Goal: Task Accomplishment & Management: Manage account settings

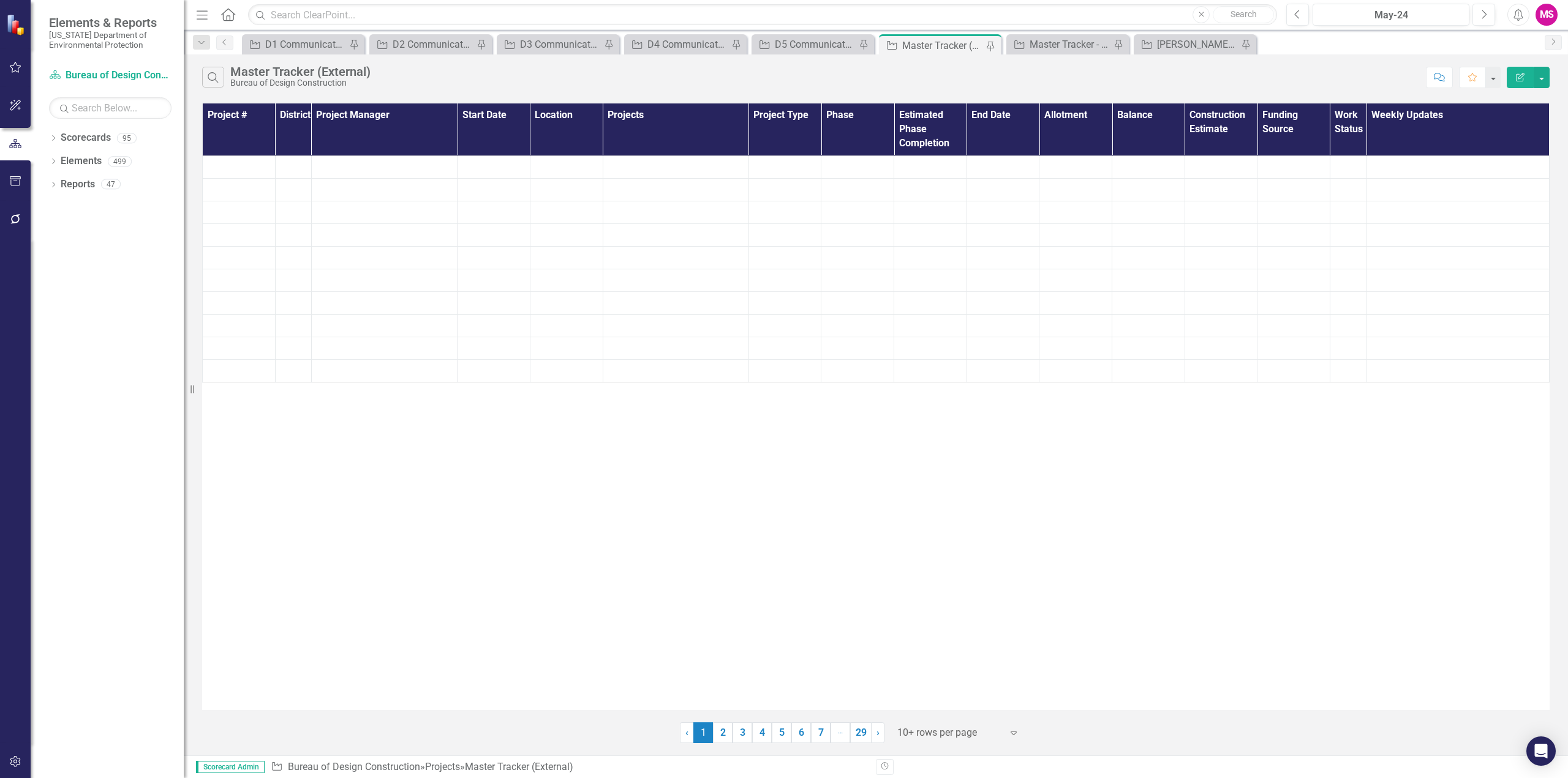
click at [201, 16] on icon "Menu" at bounding box center [201, 15] width 16 height 13
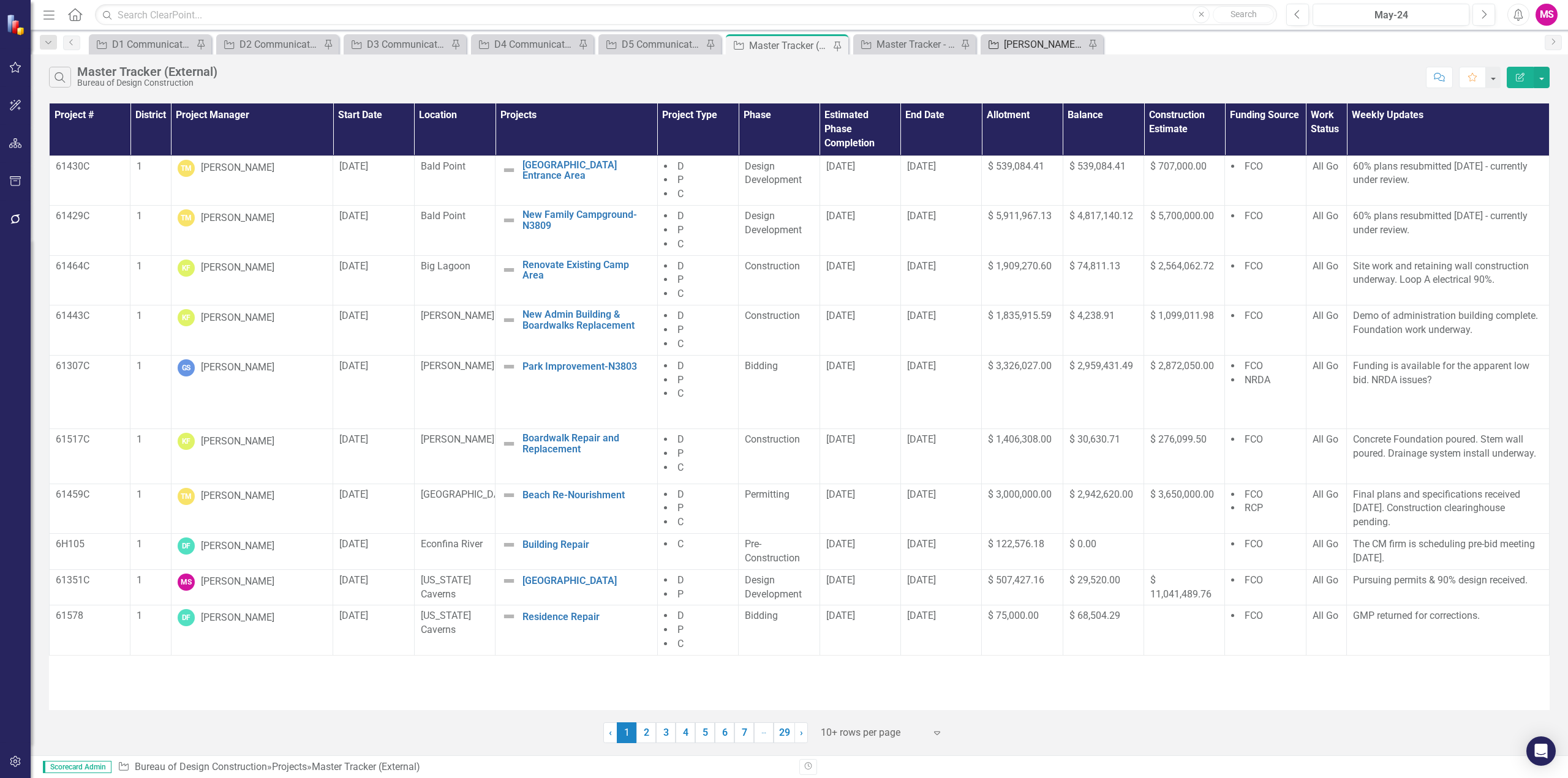
click at [1029, 40] on div "[PERSON_NAME]'s Tracker" at bounding box center [1045, 44] width 81 height 16
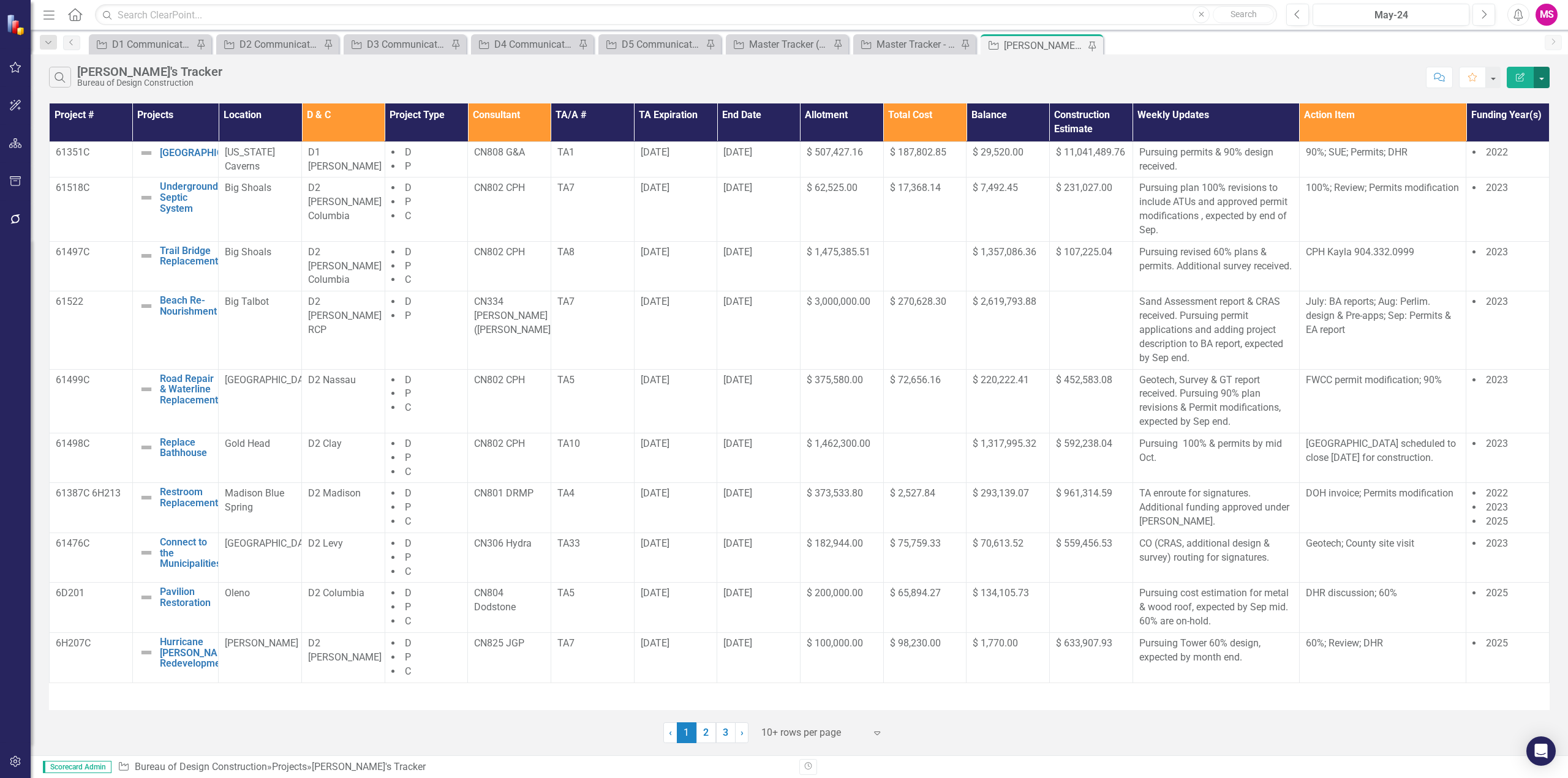
click at [1541, 82] on button "button" at bounding box center [1541, 77] width 16 height 21
click at [1502, 126] on link "PDF Export to PDF" at bounding box center [1500, 124] width 97 height 23
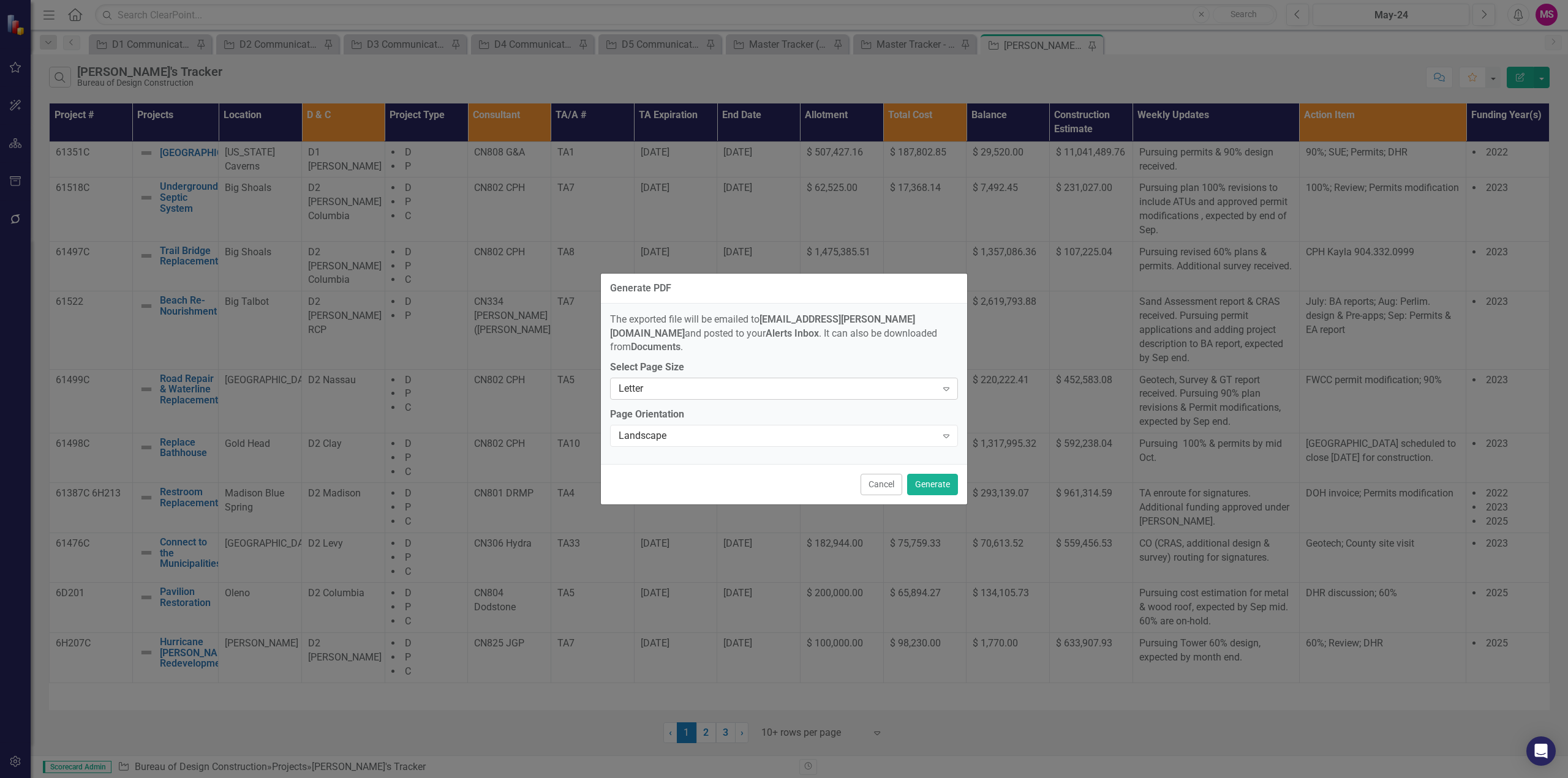
click at [688, 384] on div "Letter" at bounding box center [778, 389] width 318 height 14
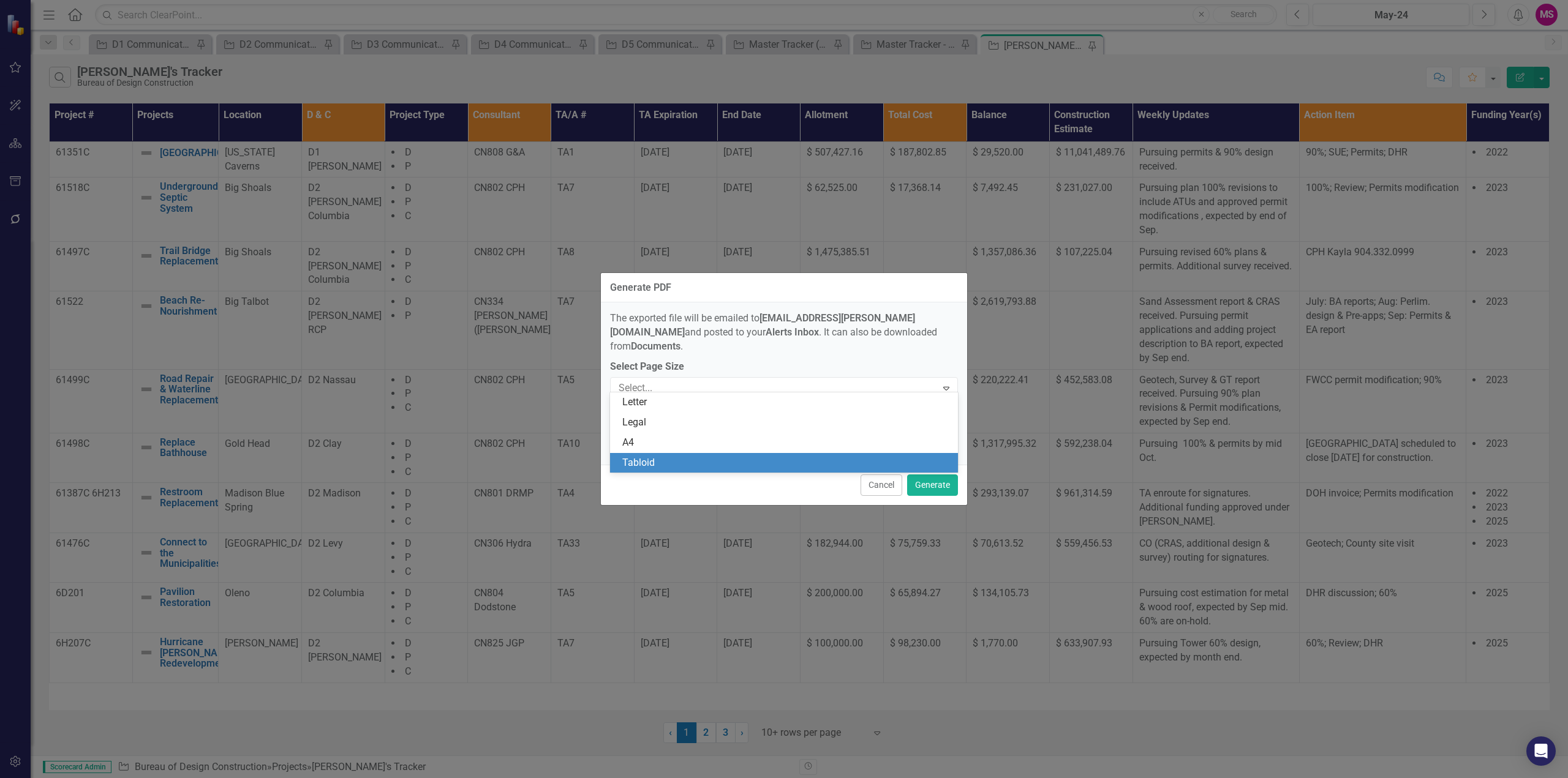
click at [641, 463] on div "Tabloid" at bounding box center [786, 463] width 328 height 14
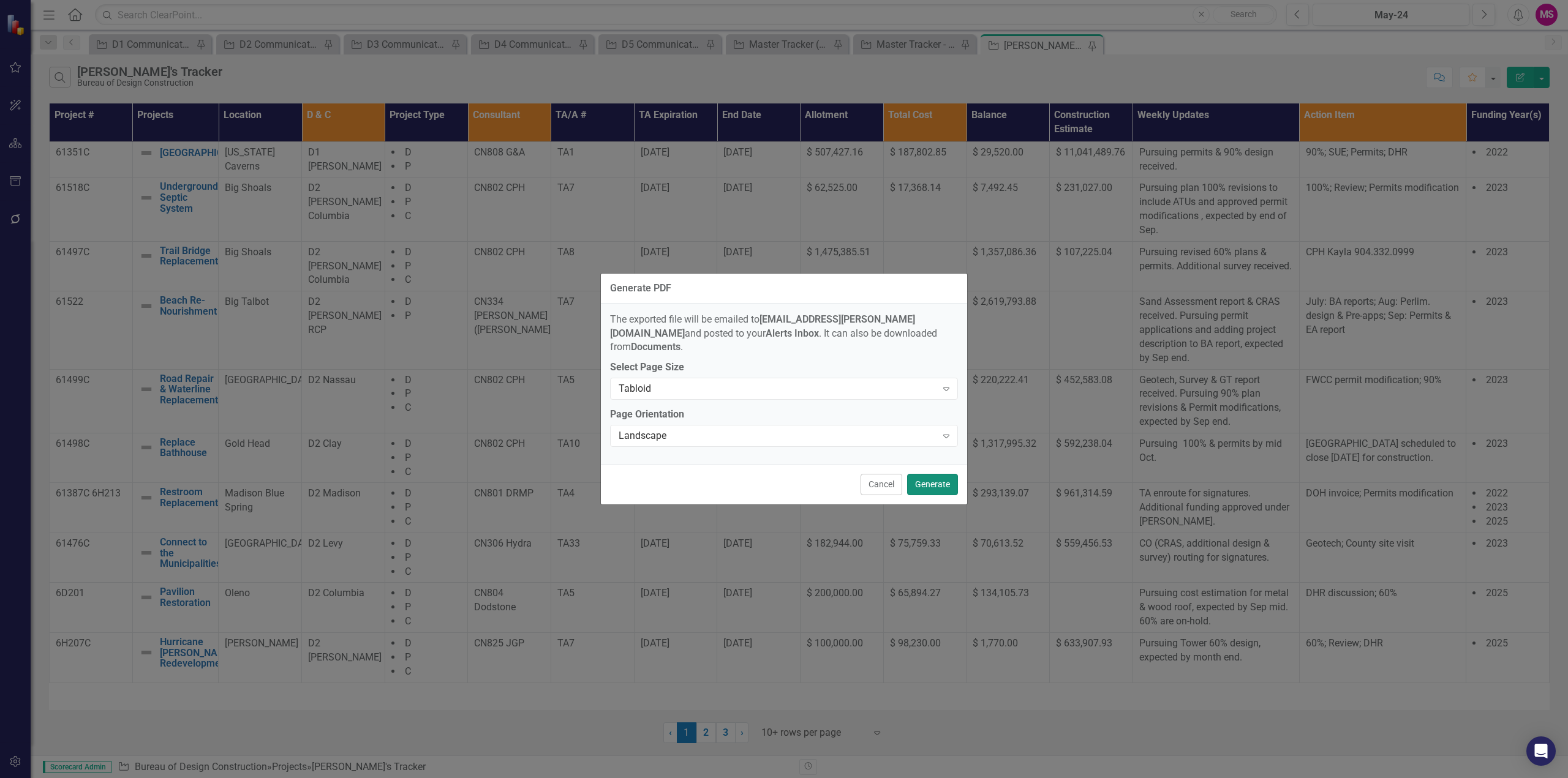
click at [942, 477] on button "Generate" at bounding box center [932, 484] width 51 height 21
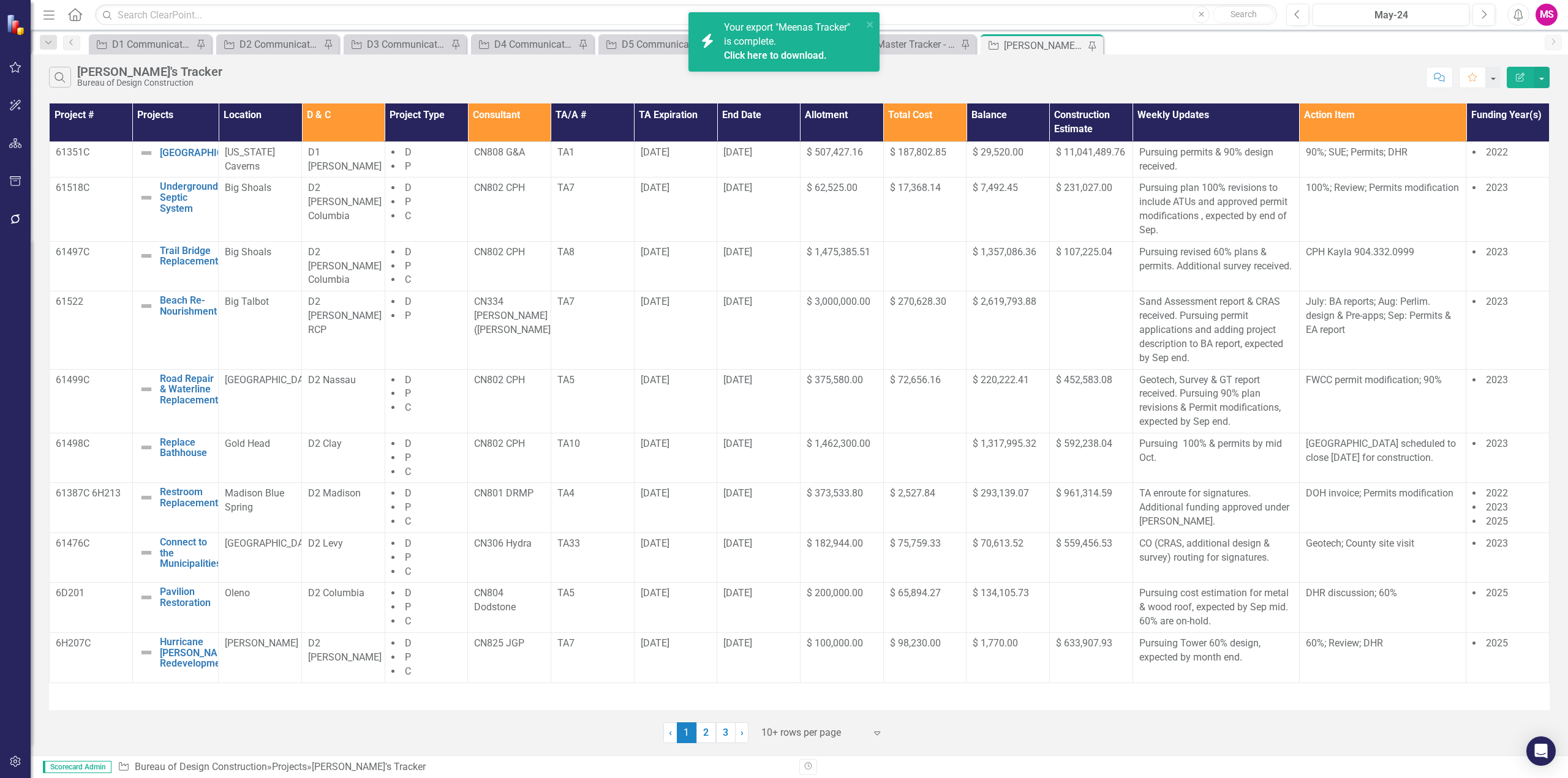
click at [758, 54] on link "Click here to download." at bounding box center [775, 55] width 103 height 12
click at [726, 734] on link "3" at bounding box center [726, 733] width 19 height 21
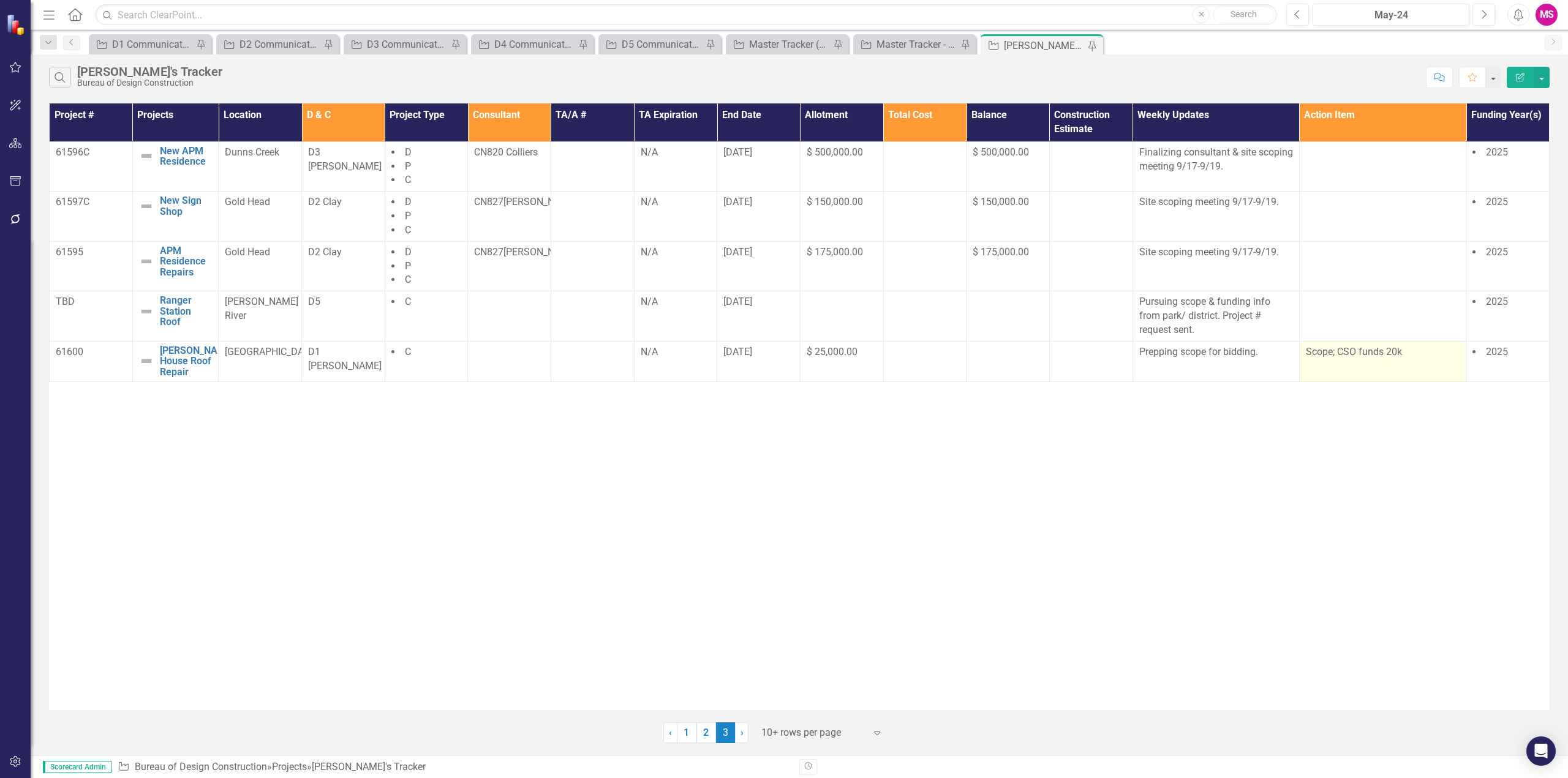
click at [1331, 362] on td "Scope; CSO funds 20k" at bounding box center [1382, 361] width 166 height 40
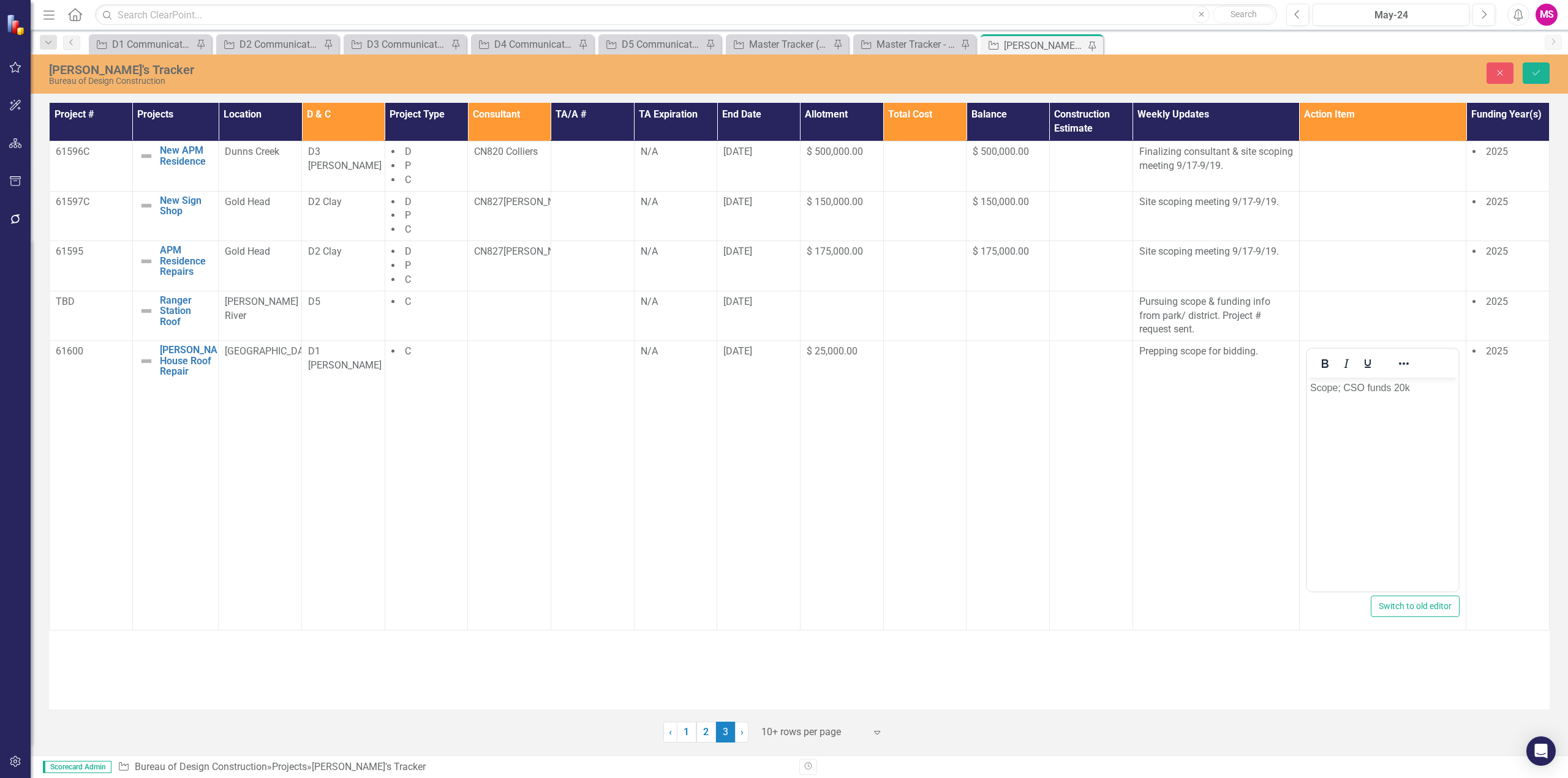
click at [1415, 387] on p "Scope; CSO funds 20k" at bounding box center [1382, 388] width 145 height 15
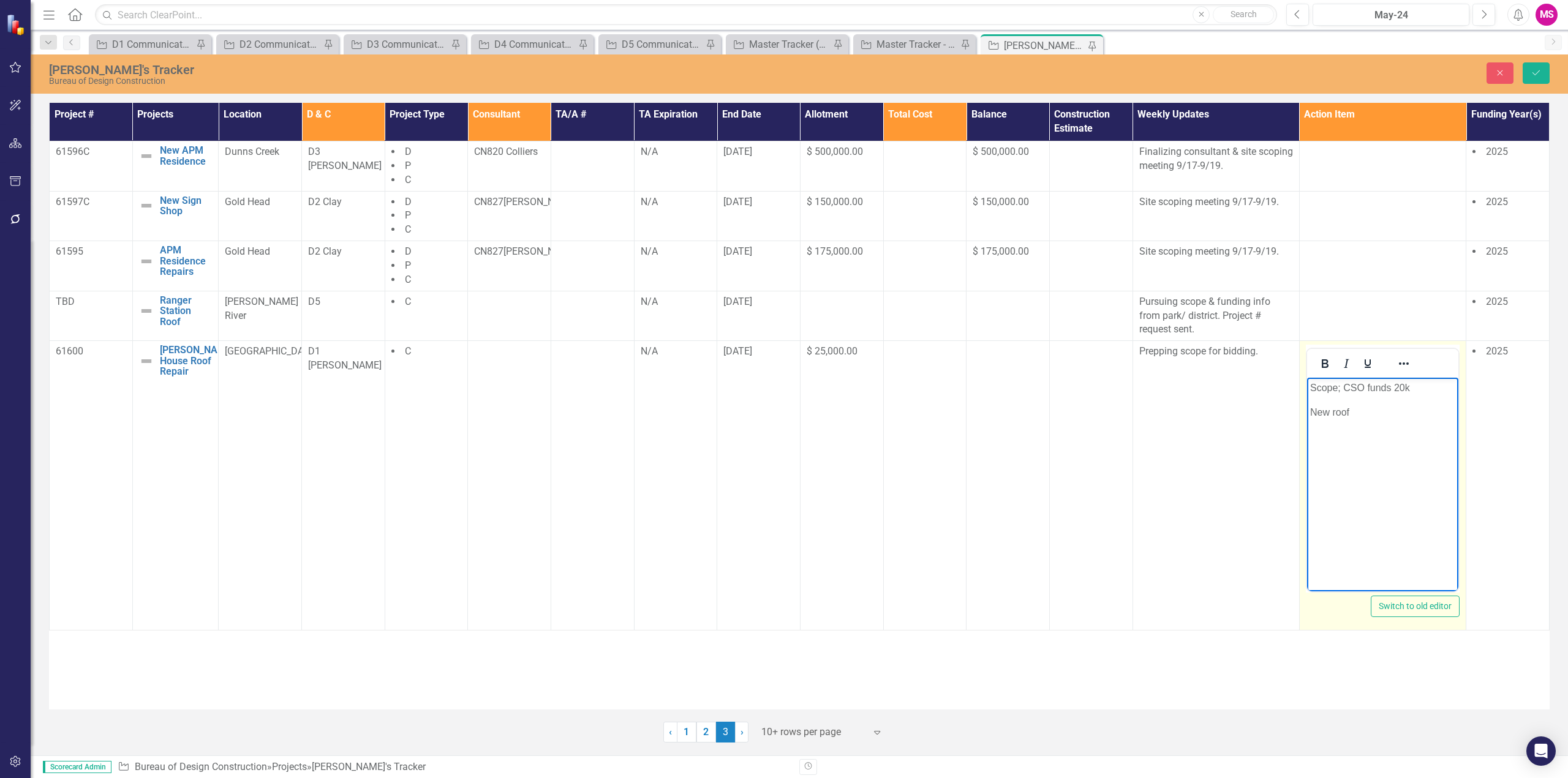
click at [1381, 408] on p "New roof" at bounding box center [1382, 413] width 145 height 15
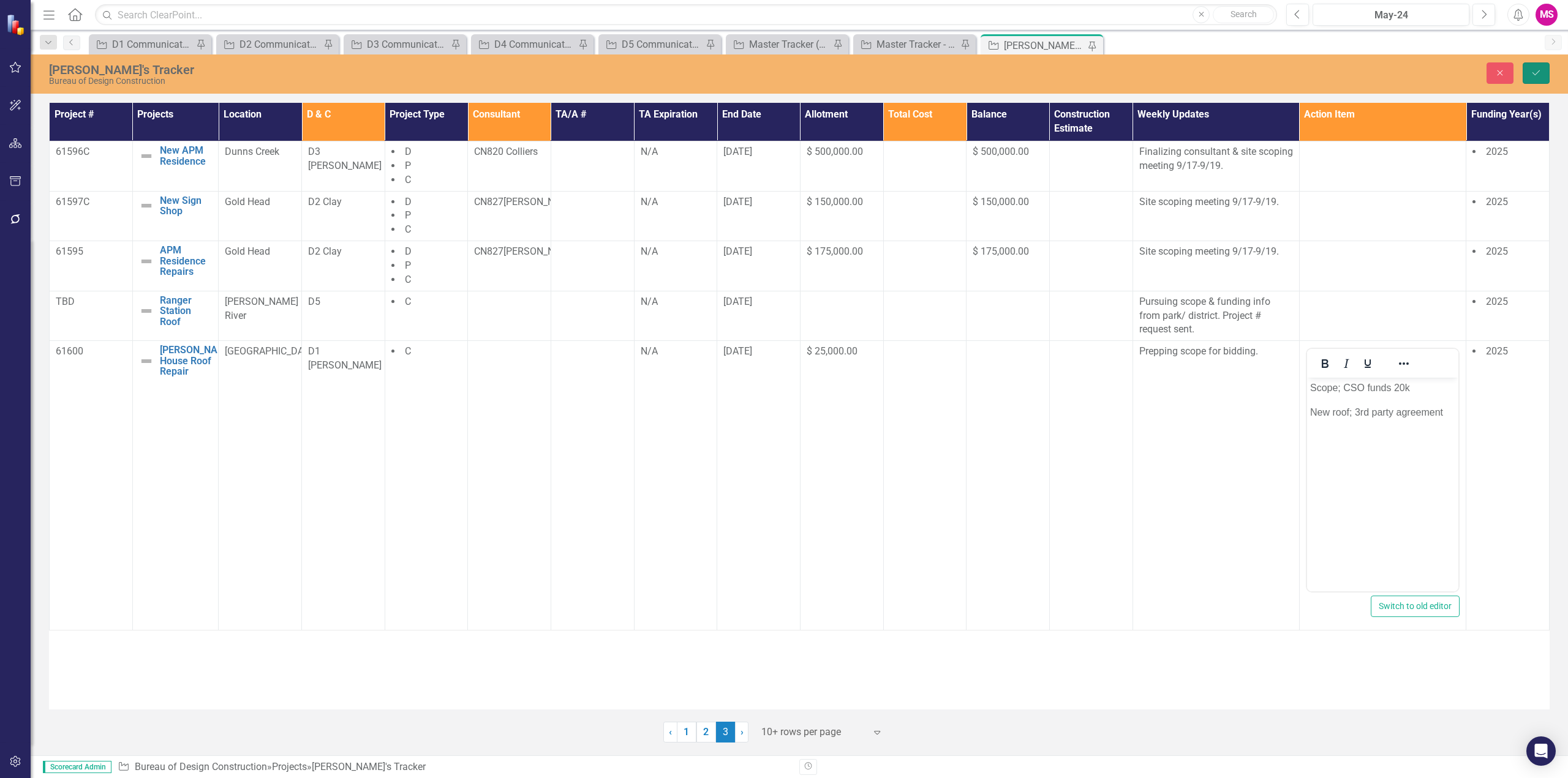
click at [1538, 73] on icon "Save" at bounding box center [1536, 73] width 11 height 8
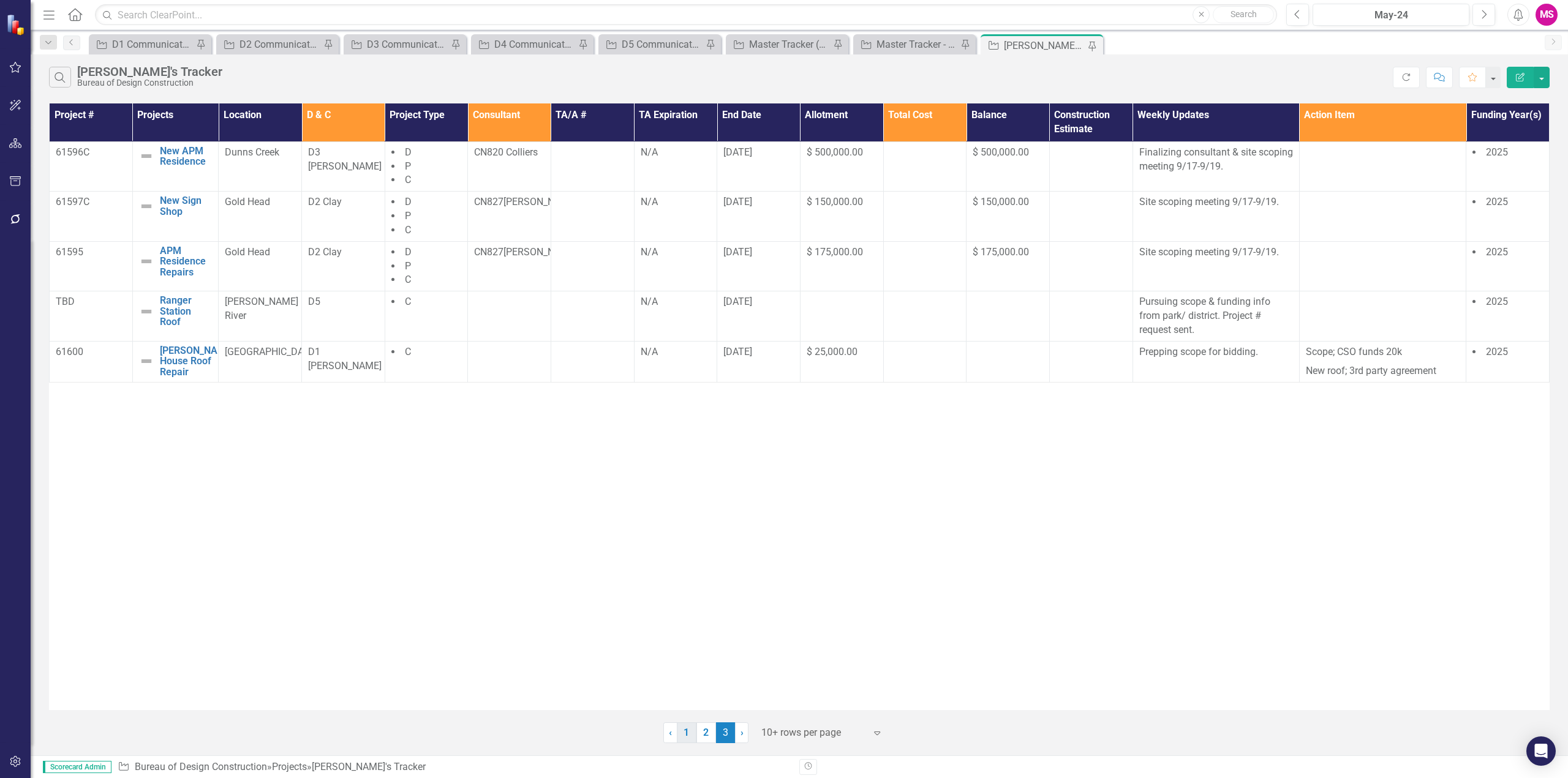
click at [682, 731] on link "1" at bounding box center [686, 733] width 19 height 21
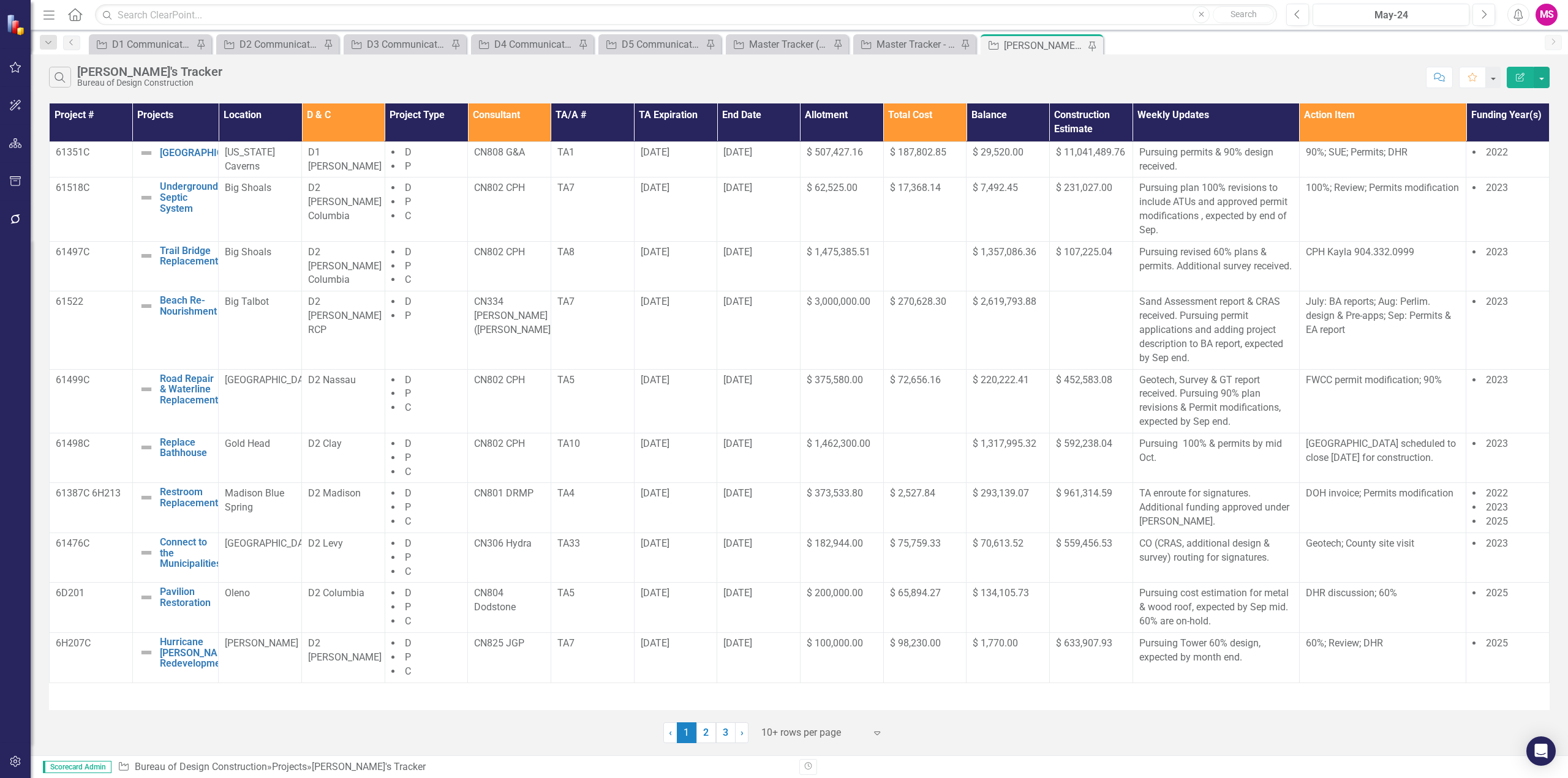
click at [499, 113] on th "Consultant" at bounding box center [509, 122] width 84 height 38
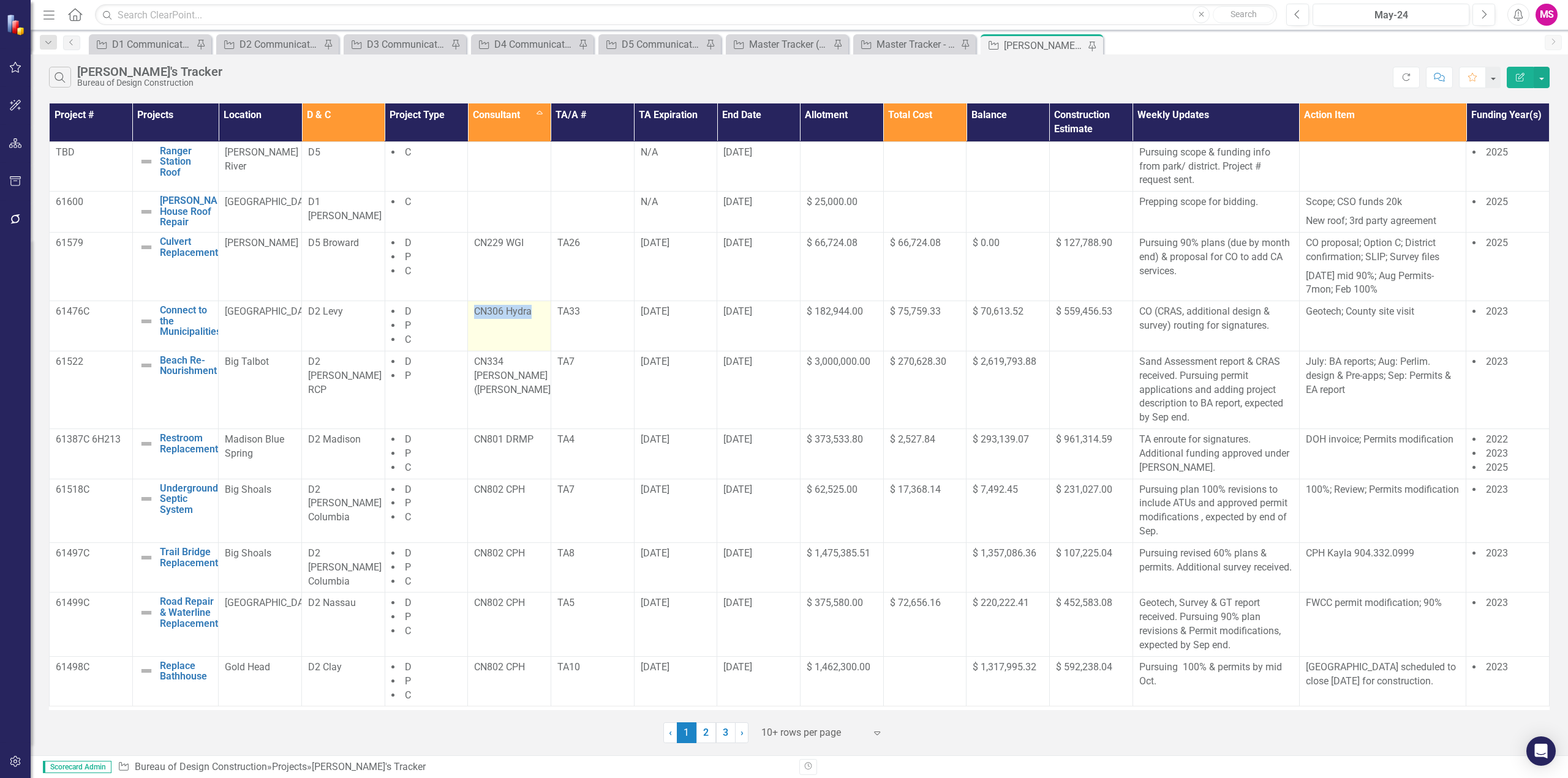
drag, startPoint x: 467, startPoint y: 309, endPoint x: 544, endPoint y: 314, distance: 77.2
click at [544, 314] on td "CN306 Hydra" at bounding box center [509, 326] width 84 height 51
click at [1228, 322] on p "CO (CRAS, additional design & survey) routing for signatures." at bounding box center [1216, 319] width 154 height 29
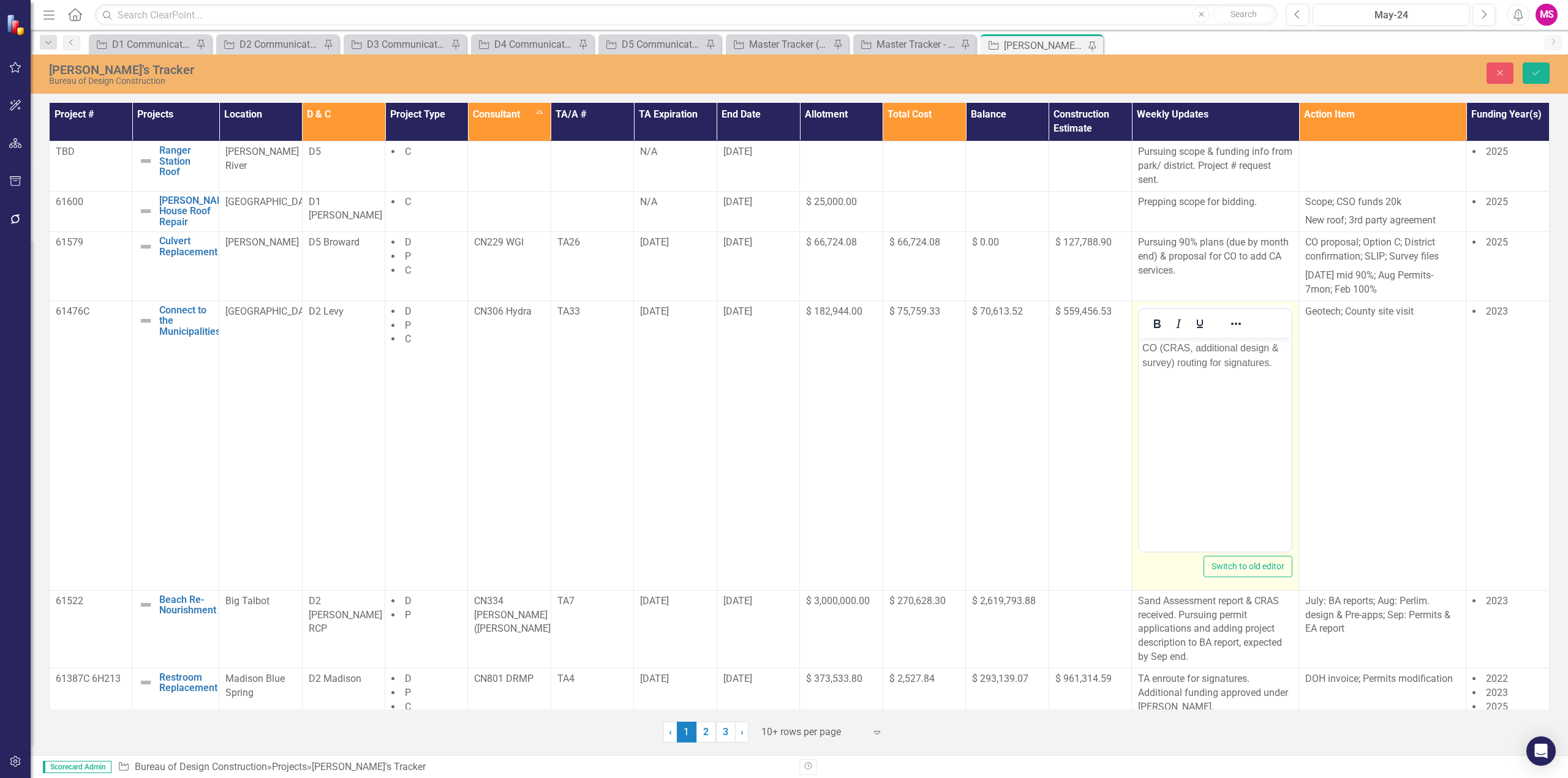
click at [1280, 365] on p "CO (CRAS, additional design & survey) routing for signatures." at bounding box center [1215, 355] width 146 height 29
click at [1202, 379] on p "CO (CRAS, additional design & survey) routing for signatures. 60% plans" at bounding box center [1216, 362] width 145 height 44
click at [1212, 379] on p "CO (CRAS, additional design & survey) routing for signatures. 60% plans" at bounding box center [1216, 362] width 145 height 44
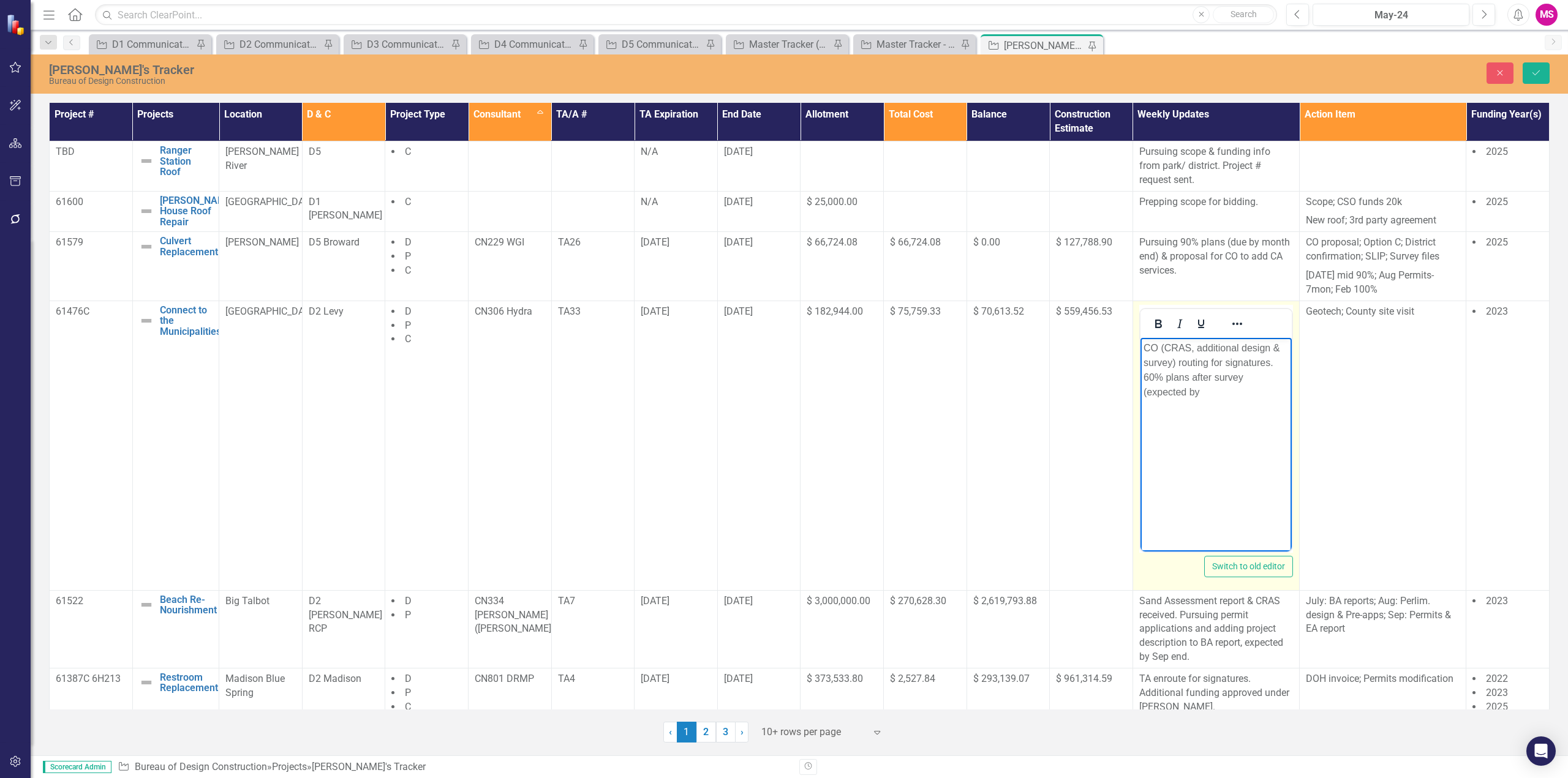
click at [1219, 389] on p "CO (CRAS, additional design & survey) routing for signatures. 60% plans after s…" at bounding box center [1216, 370] width 145 height 59
click at [1534, 71] on icon "Save" at bounding box center [1536, 73] width 11 height 8
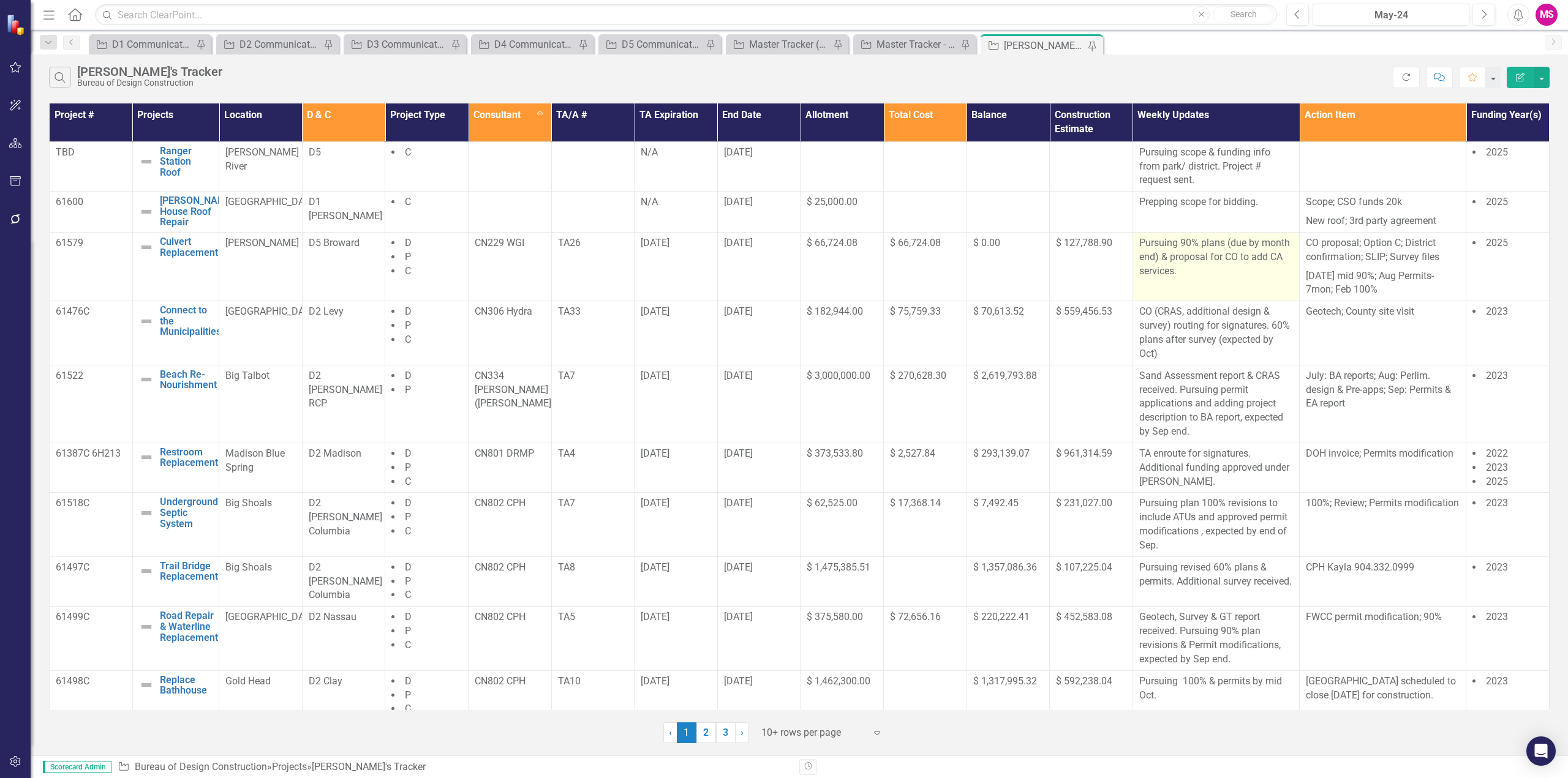
click at [1205, 265] on p "Pursuing 90% plans (due by month end) & proposal for CO to add CA services." at bounding box center [1216, 257] width 154 height 42
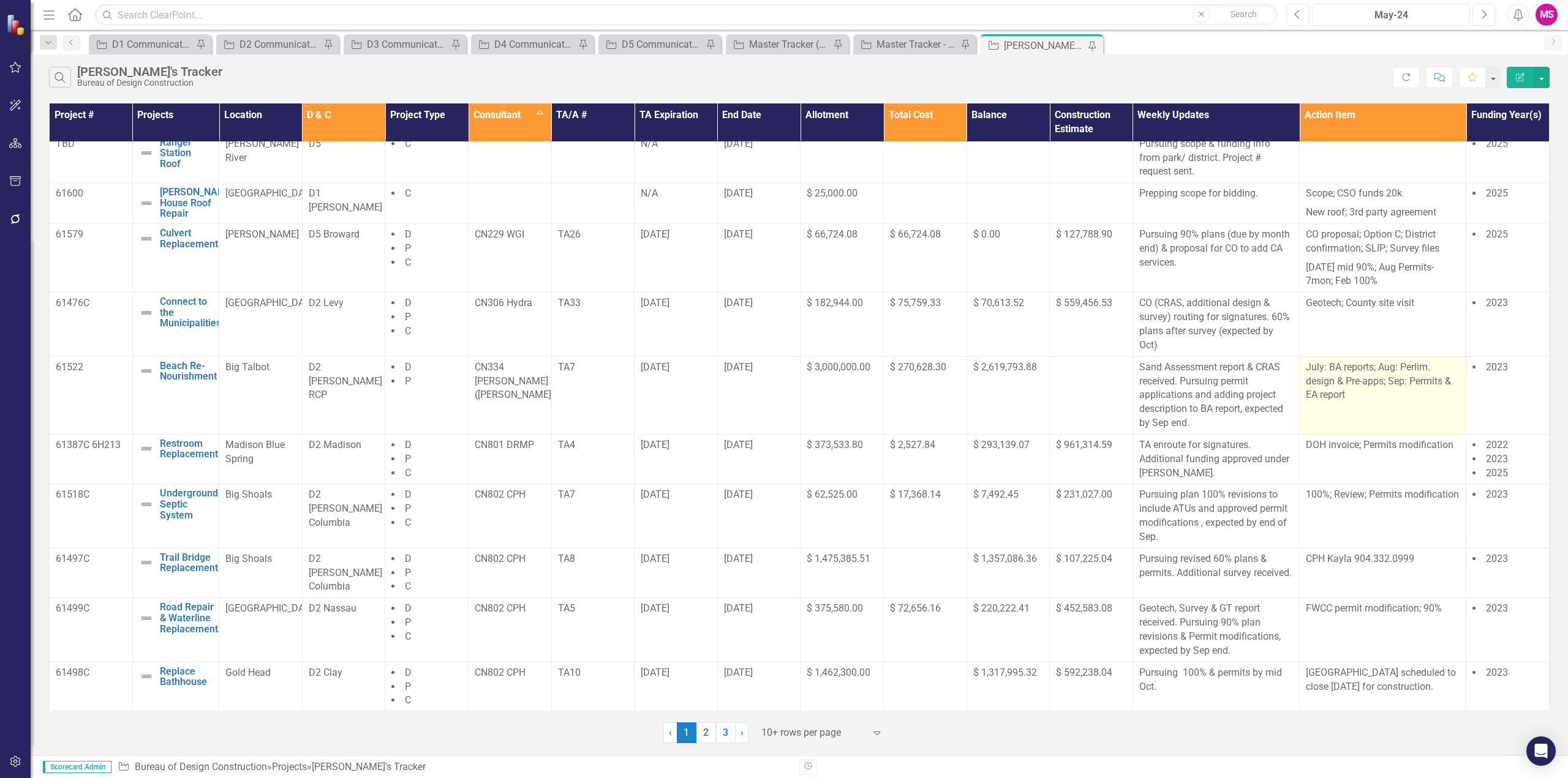
scroll to position [10, 0]
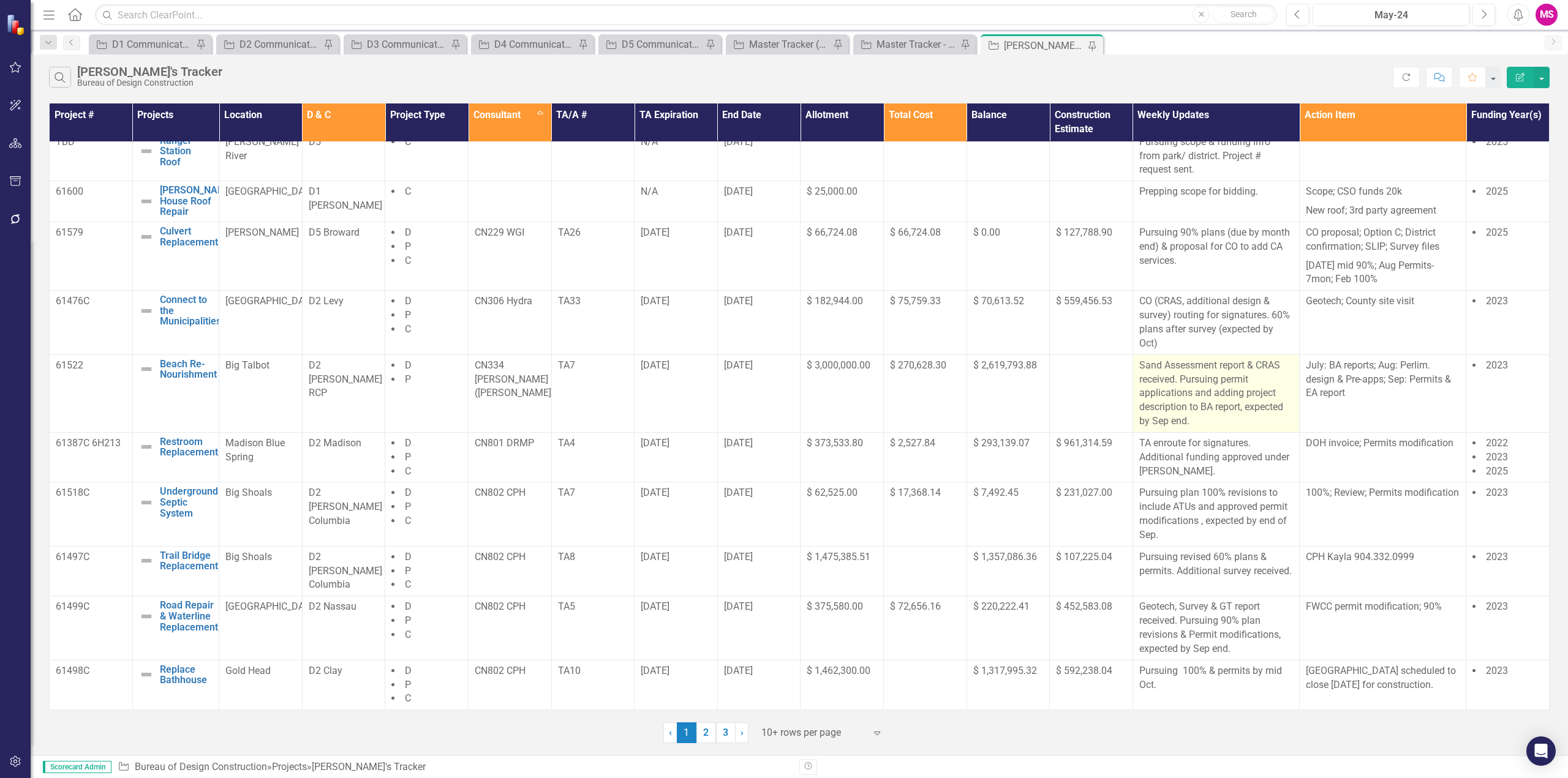
click at [1158, 422] on p "Sand Assessment report & CRAS received. Pursuing permit applications and adding…" at bounding box center [1216, 394] width 154 height 70
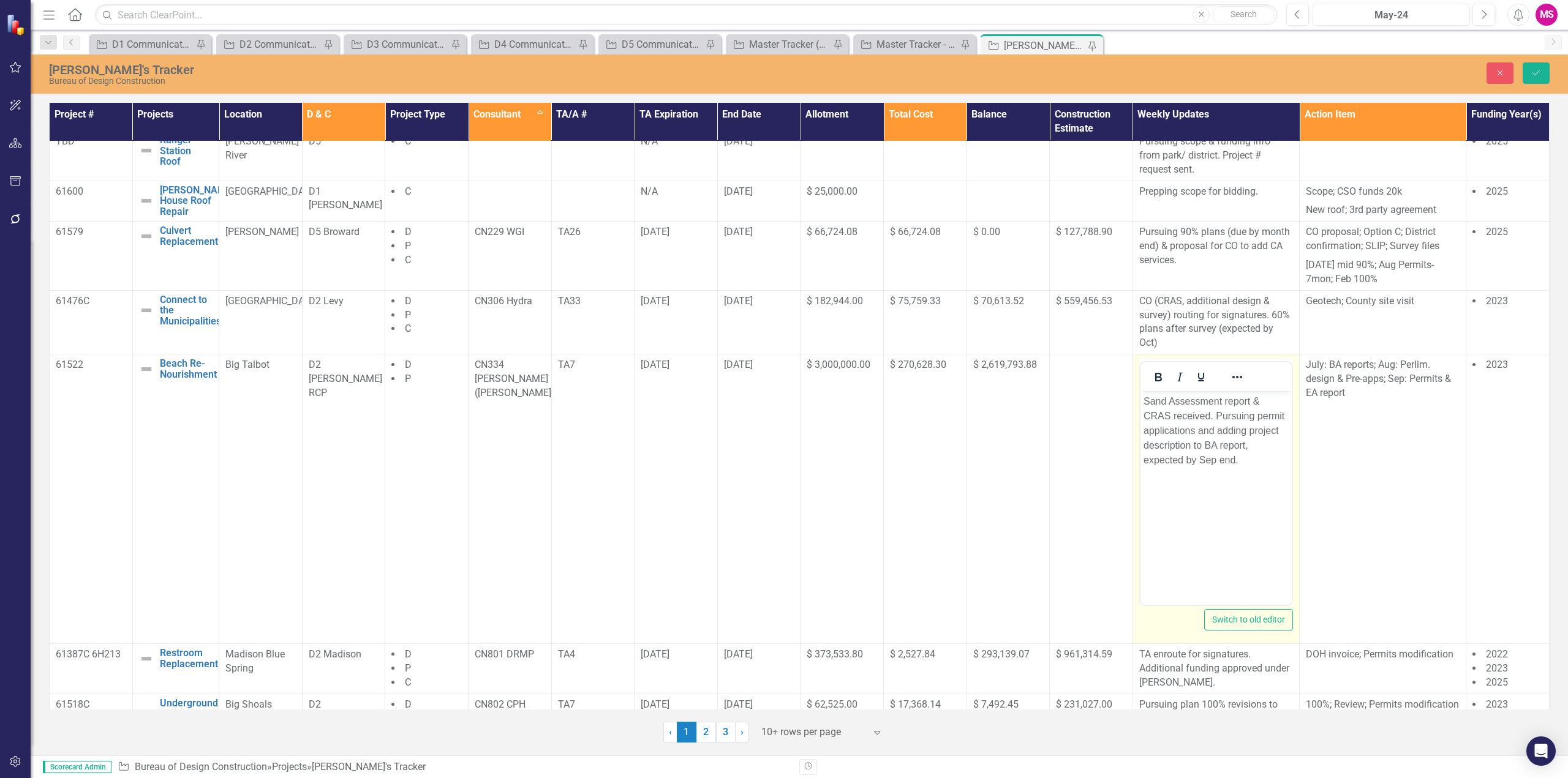
scroll to position [0, 0]
click at [1207, 459] on p "Sand Assessment report & CRAS received. Pursuing permit applications and adding…" at bounding box center [1216, 431] width 145 height 74
click at [1213, 459] on p "Sand Assessment report & CRAS received. Pursuing permit applications and adding…" at bounding box center [1216, 431] width 145 height 74
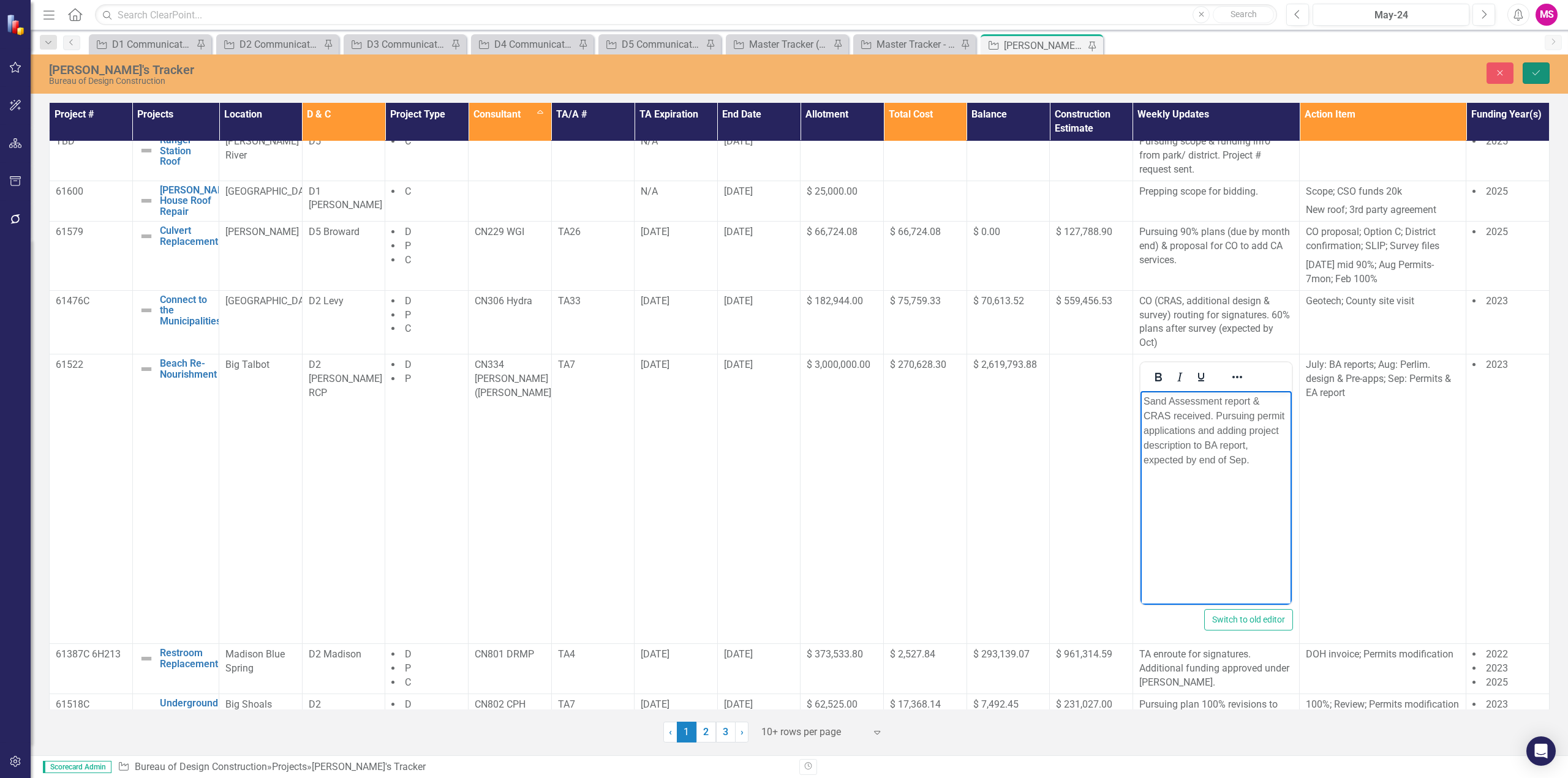
click at [1534, 76] on button "Save" at bounding box center [1536, 73] width 27 height 21
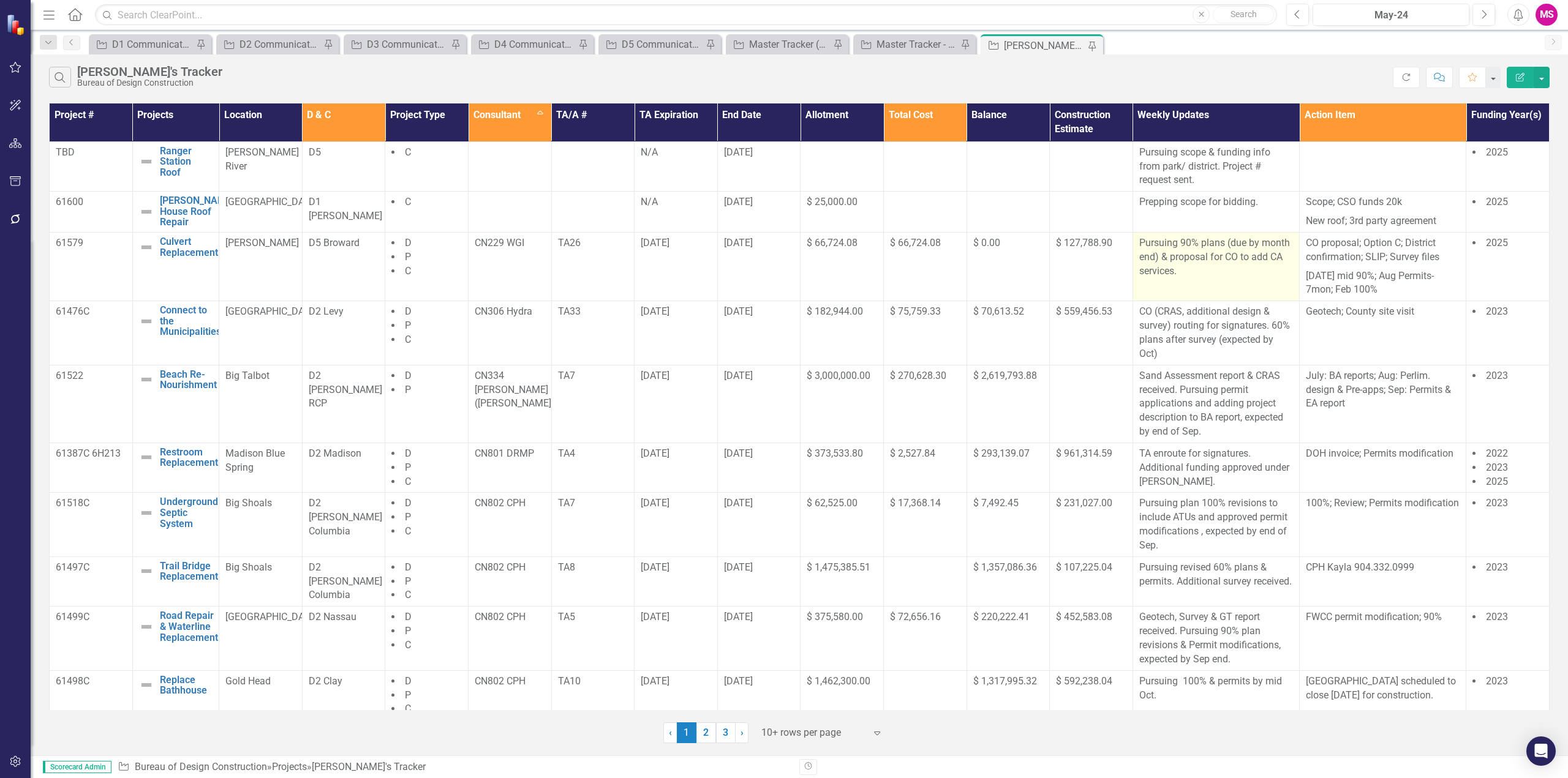
click at [1210, 266] on p "Pursuing 90% plans (due by month end) & proposal for CO to add CA services." at bounding box center [1216, 257] width 154 height 42
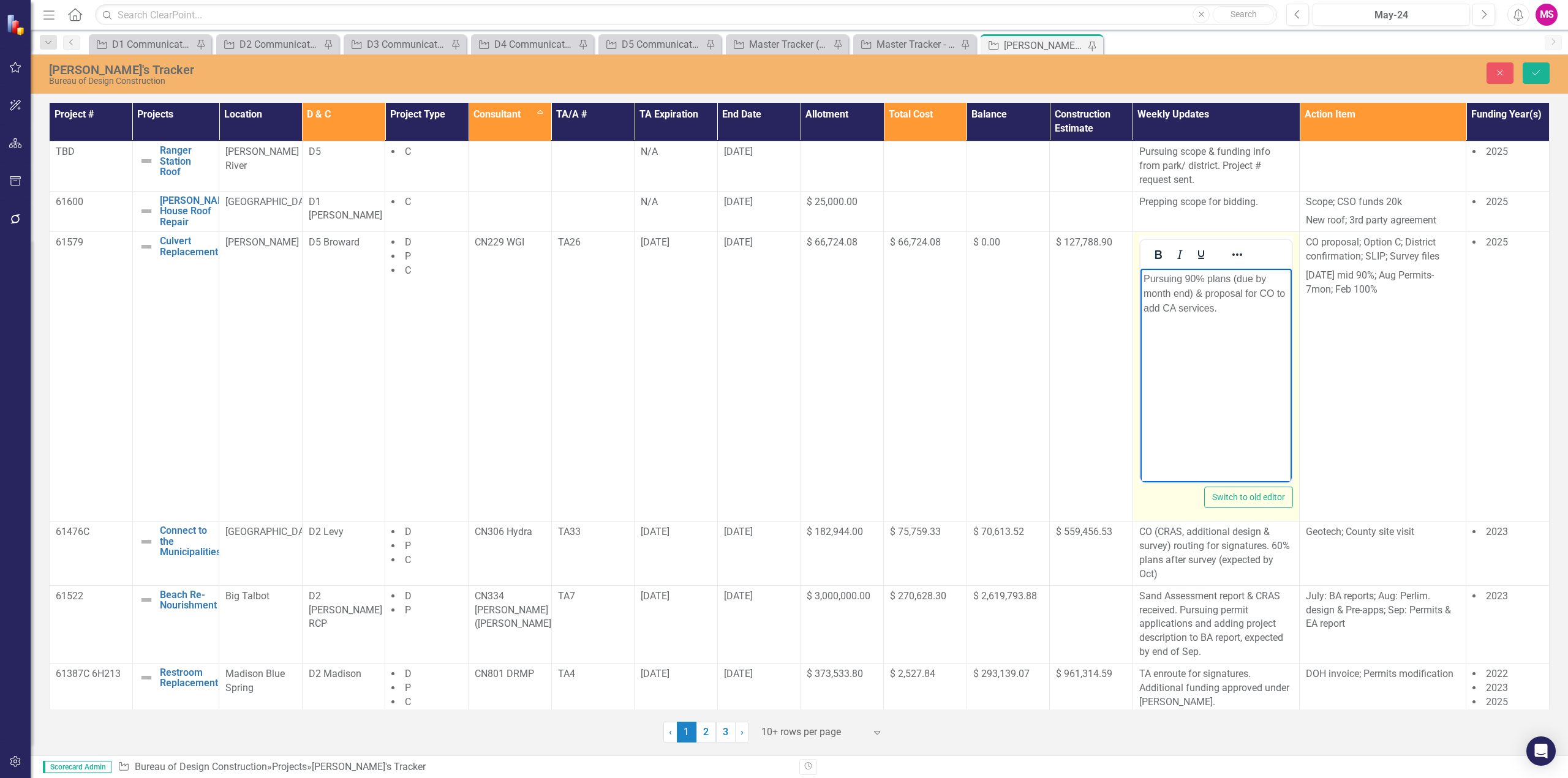
click at [1196, 292] on p "Pursuing 90% plans (due by month end) & proposal for CO to add CA services." at bounding box center [1216, 294] width 145 height 44
click at [1213, 305] on p "Pursuing 90% plans (due by month end). Proposal for CO to add CA services." at bounding box center [1216, 294] width 145 height 44
click at [1538, 72] on icon "Save" at bounding box center [1536, 73] width 11 height 8
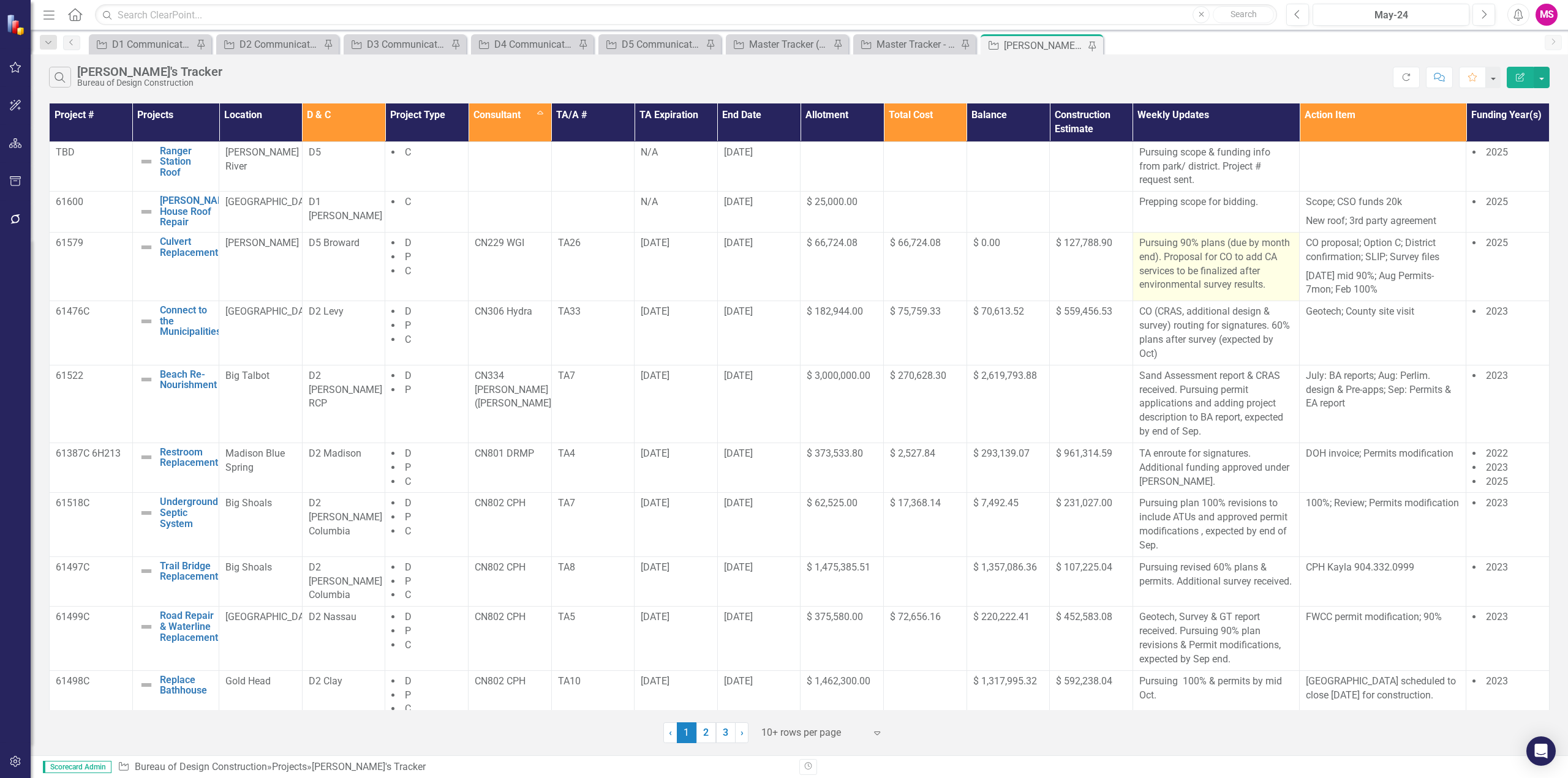
click at [1258, 285] on p "Pursuing 90% plans (due by month end). Proposal for CO to add CA services to be…" at bounding box center [1216, 264] width 154 height 56
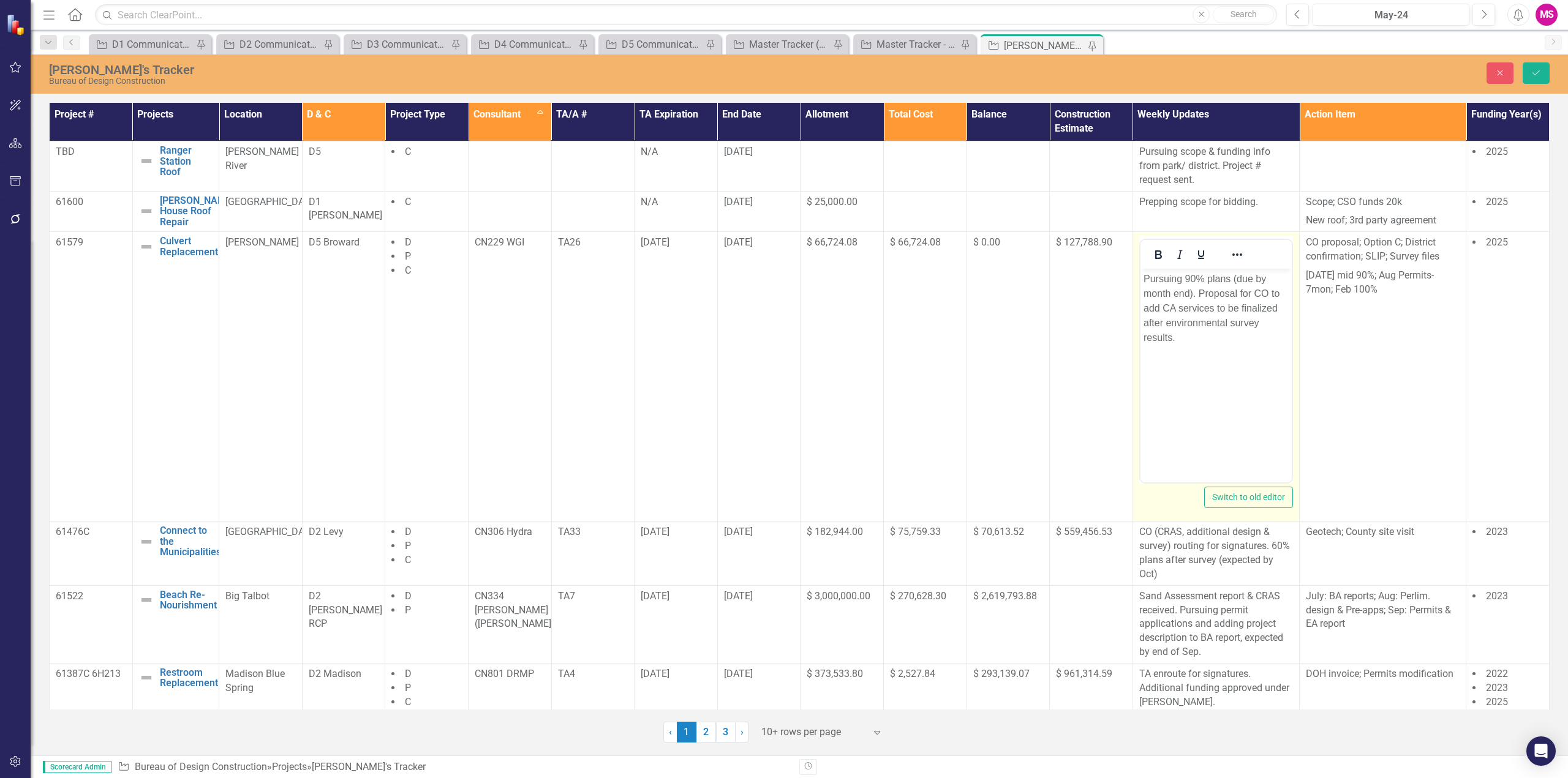
click at [1171, 336] on p "Pursuing 90% plans (due by month end). Proposal for CO to add CA services to be…" at bounding box center [1216, 309] width 145 height 74
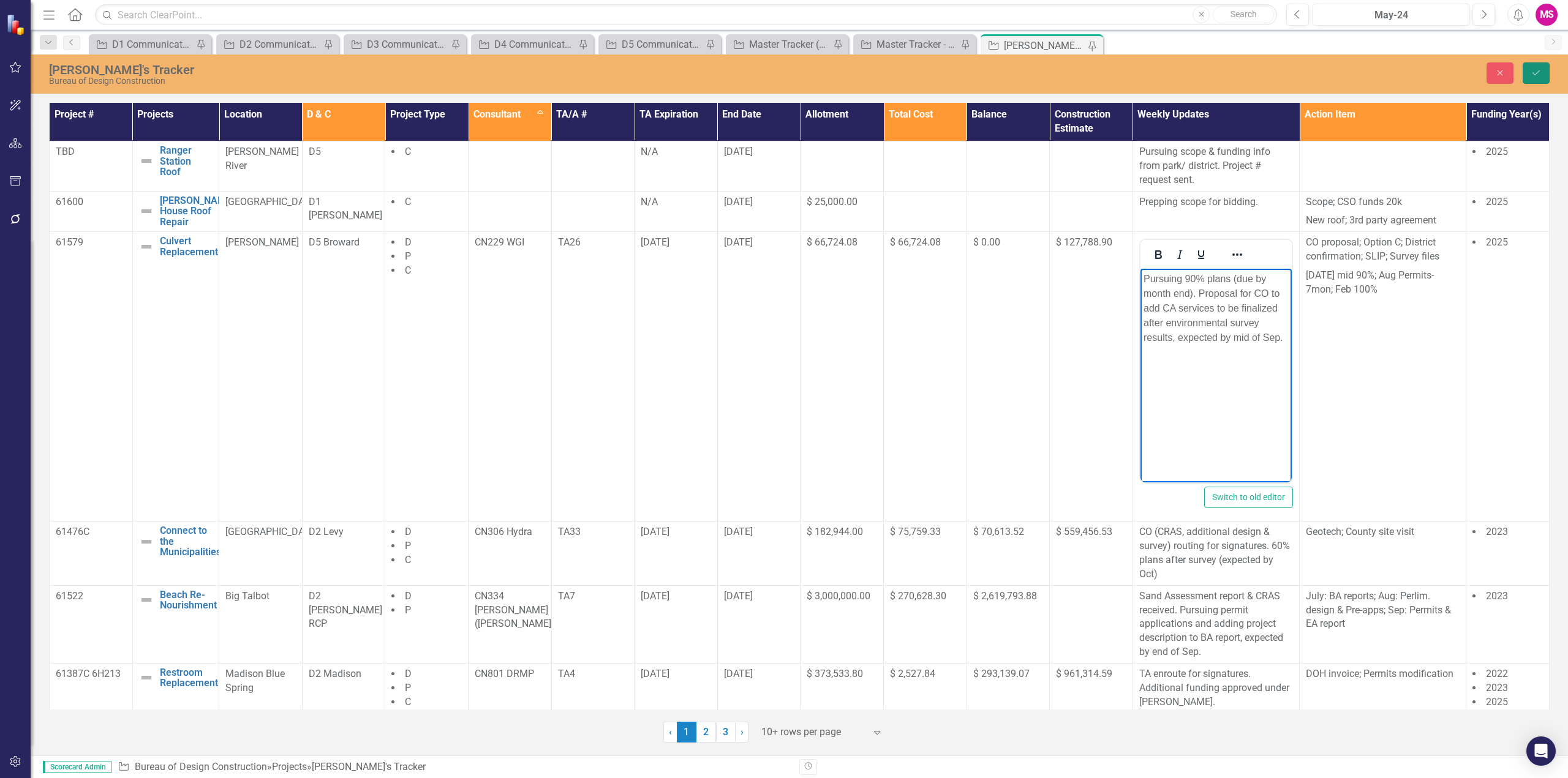
click at [1534, 72] on icon "Save" at bounding box center [1536, 73] width 11 height 8
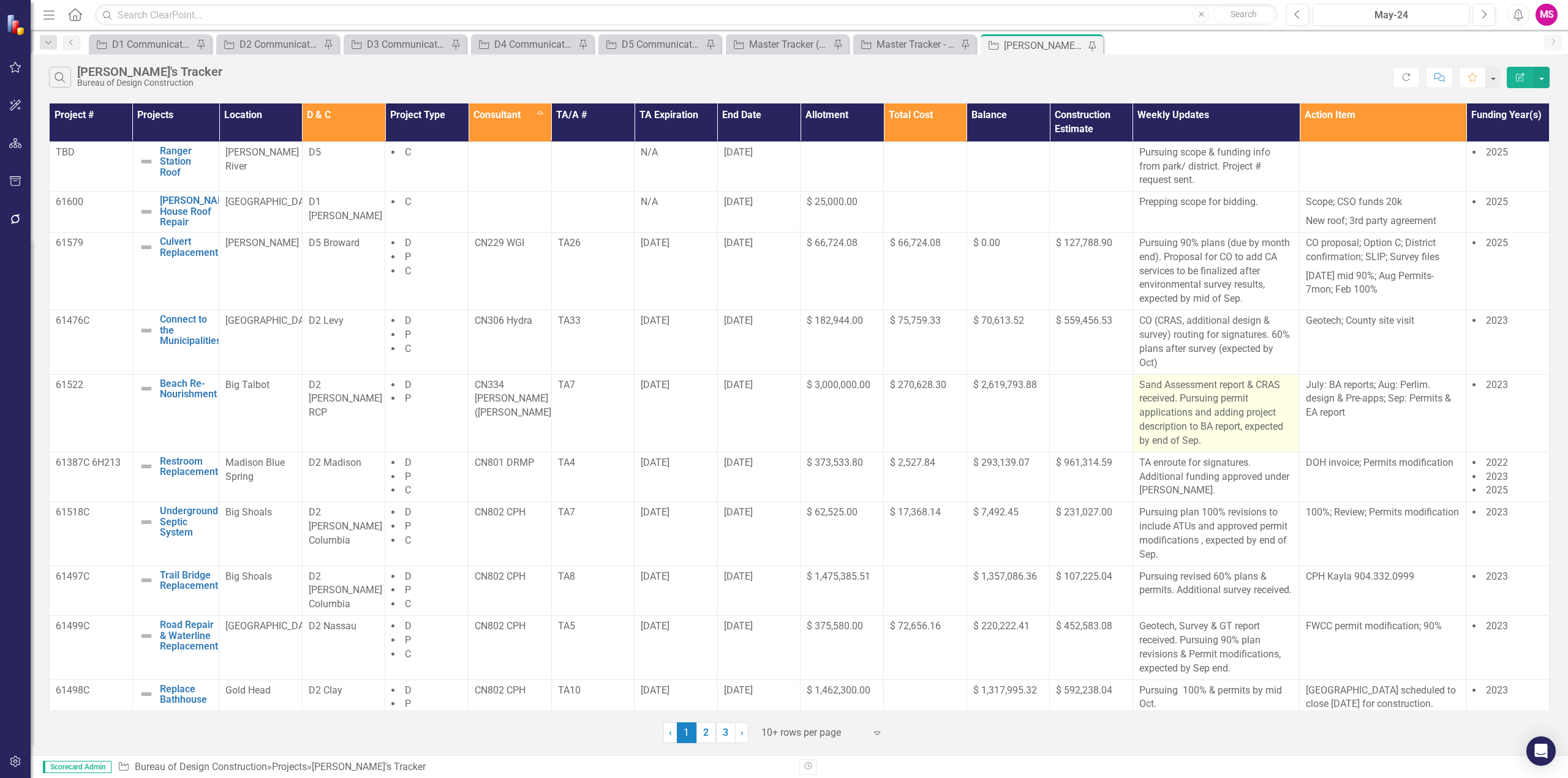
scroll to position [19, 0]
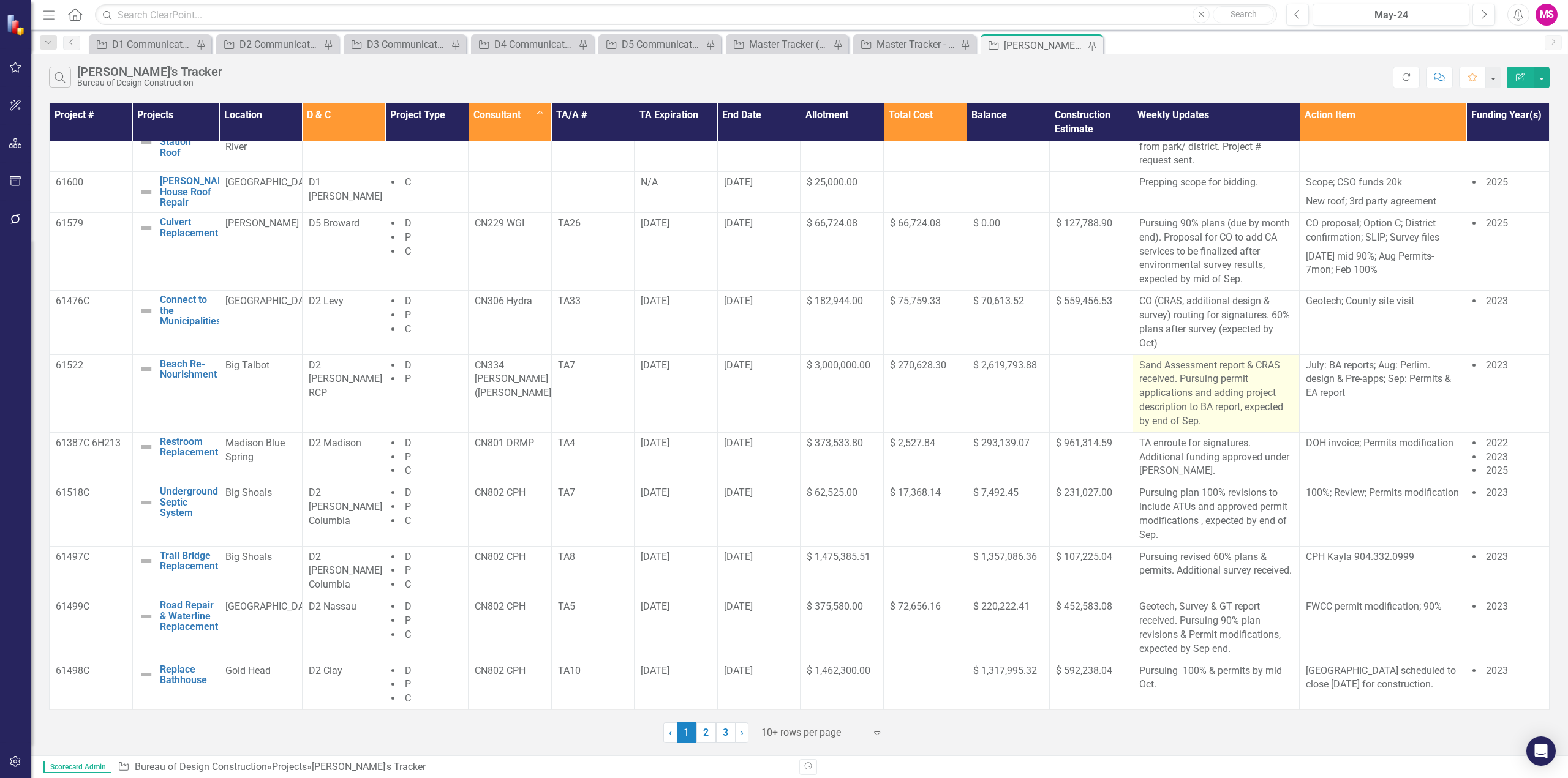
click at [1214, 387] on p "Sand Assessment report & CRAS received. Pursuing permit applications and adding…" at bounding box center [1216, 394] width 154 height 70
click at [1204, 388] on p "Sand Assessment report & CRAS received. Pursuing permit applications and adding…" at bounding box center [1216, 394] width 154 height 70
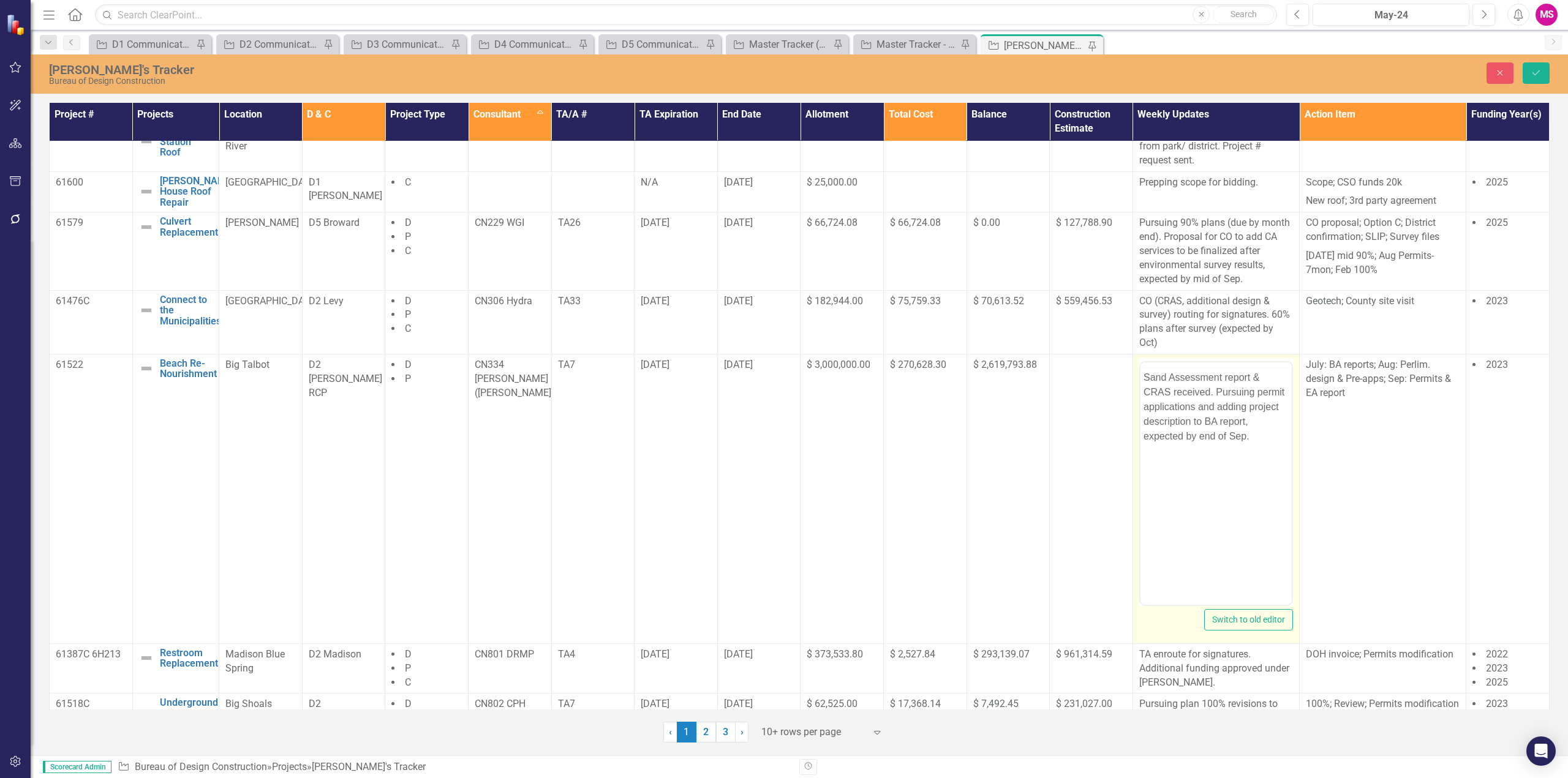
scroll to position [0, 0]
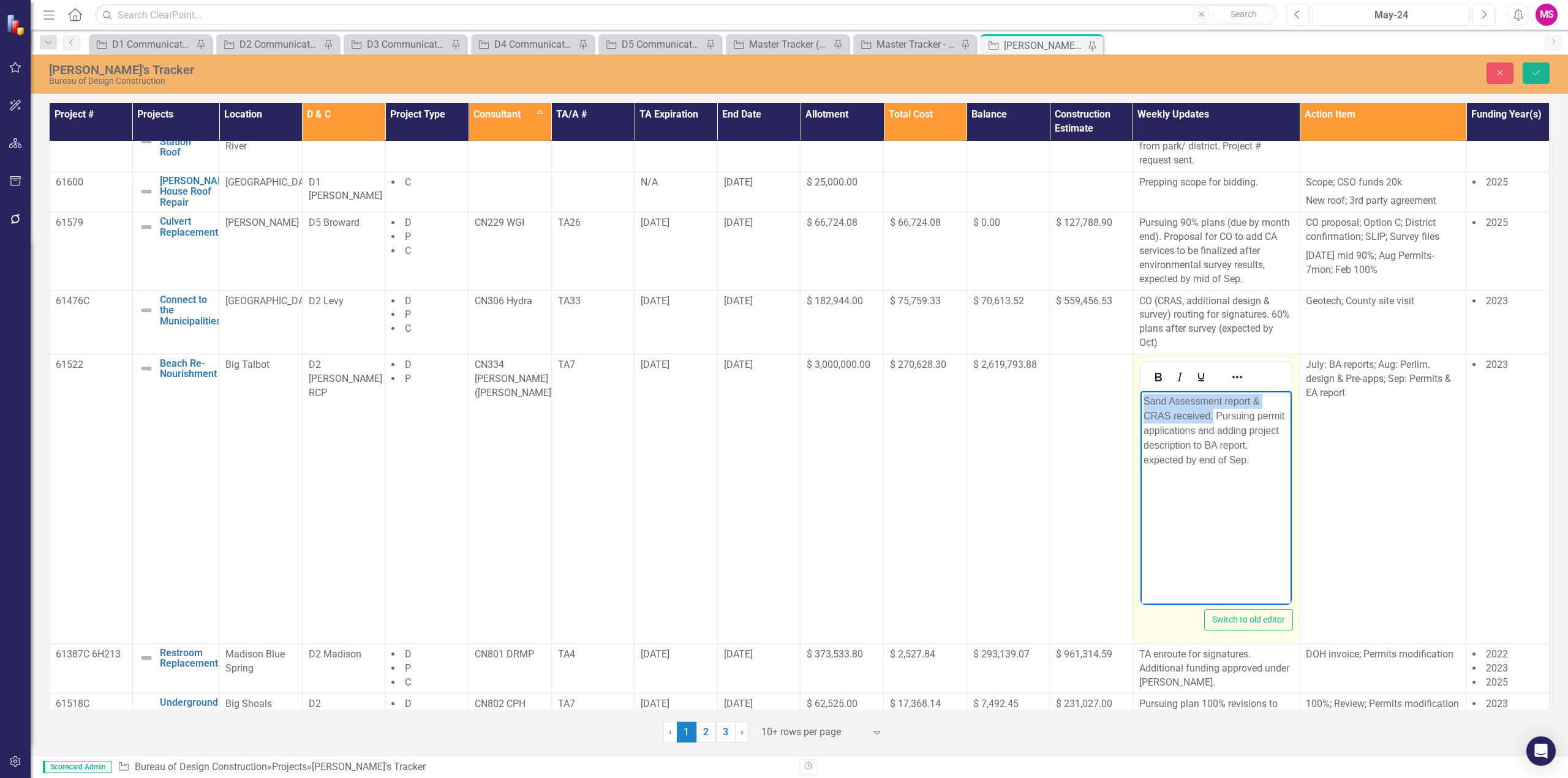
drag, startPoint x: 1212, startPoint y: 415, endPoint x: 1128, endPoint y: 396, distance: 86.1
click at [1139, 396] on html "Sand Assessment report & CRAS received. Pursuing permit applications and adding…" at bounding box center [1215, 483] width 152 height 184
click at [1287, 429] on p "Pursuing permit applications and adding project description to BA report, expec…" at bounding box center [1216, 416] width 145 height 44
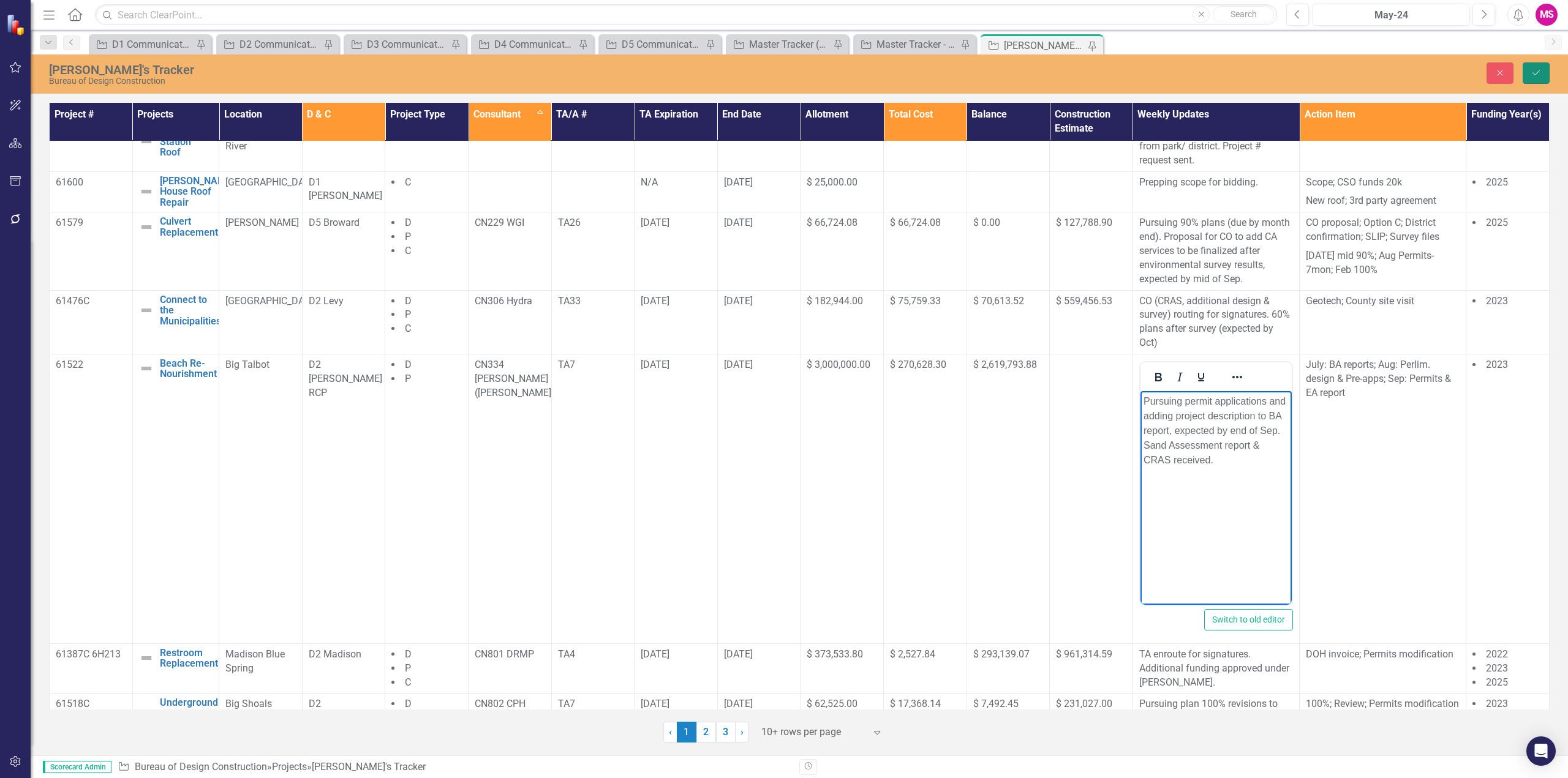
click at [1542, 74] on button "Save" at bounding box center [1536, 73] width 27 height 21
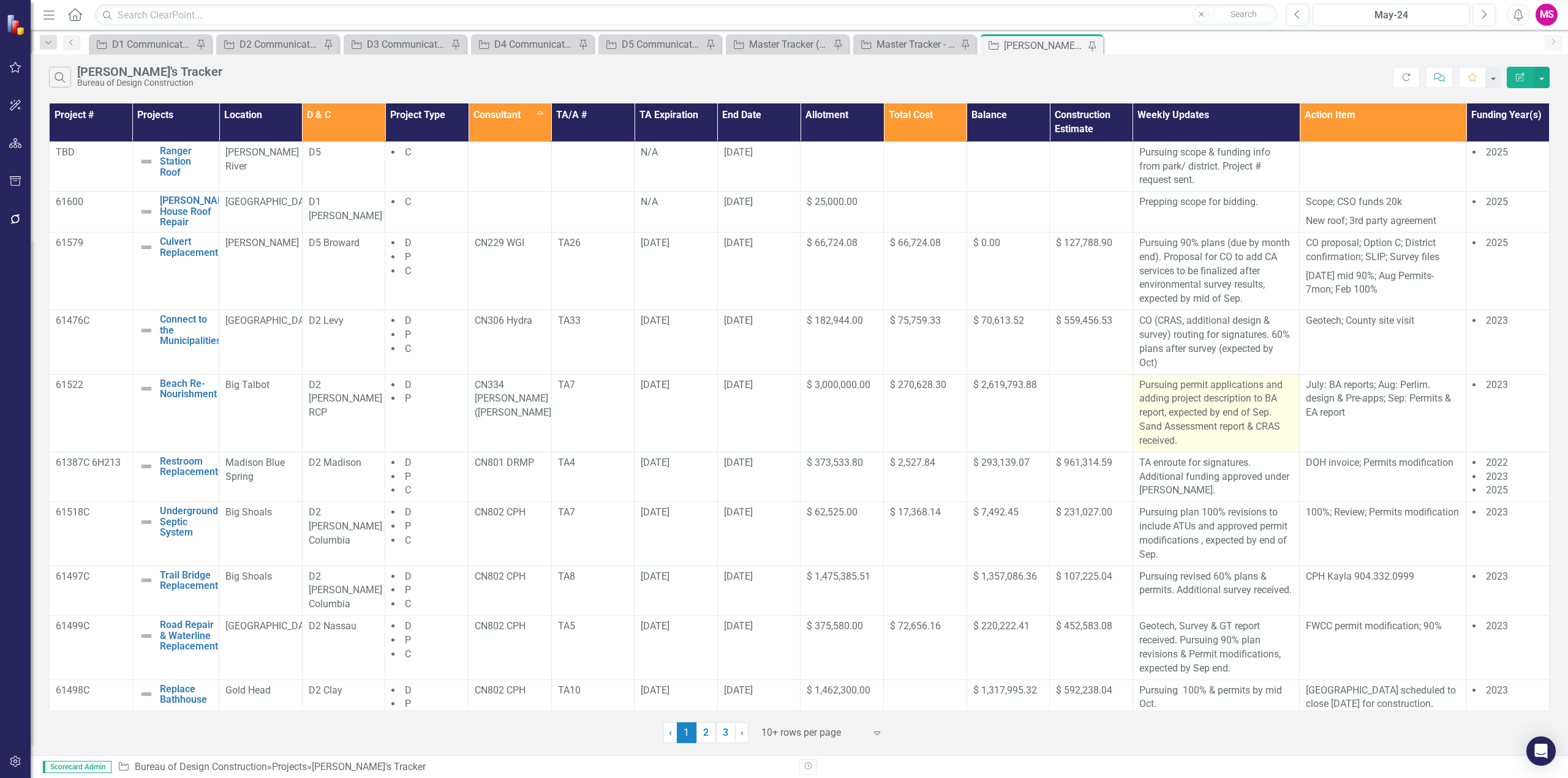
click at [1233, 436] on p "Pursuing permit applications and adding project description to BA report, expec…" at bounding box center [1216, 414] width 154 height 70
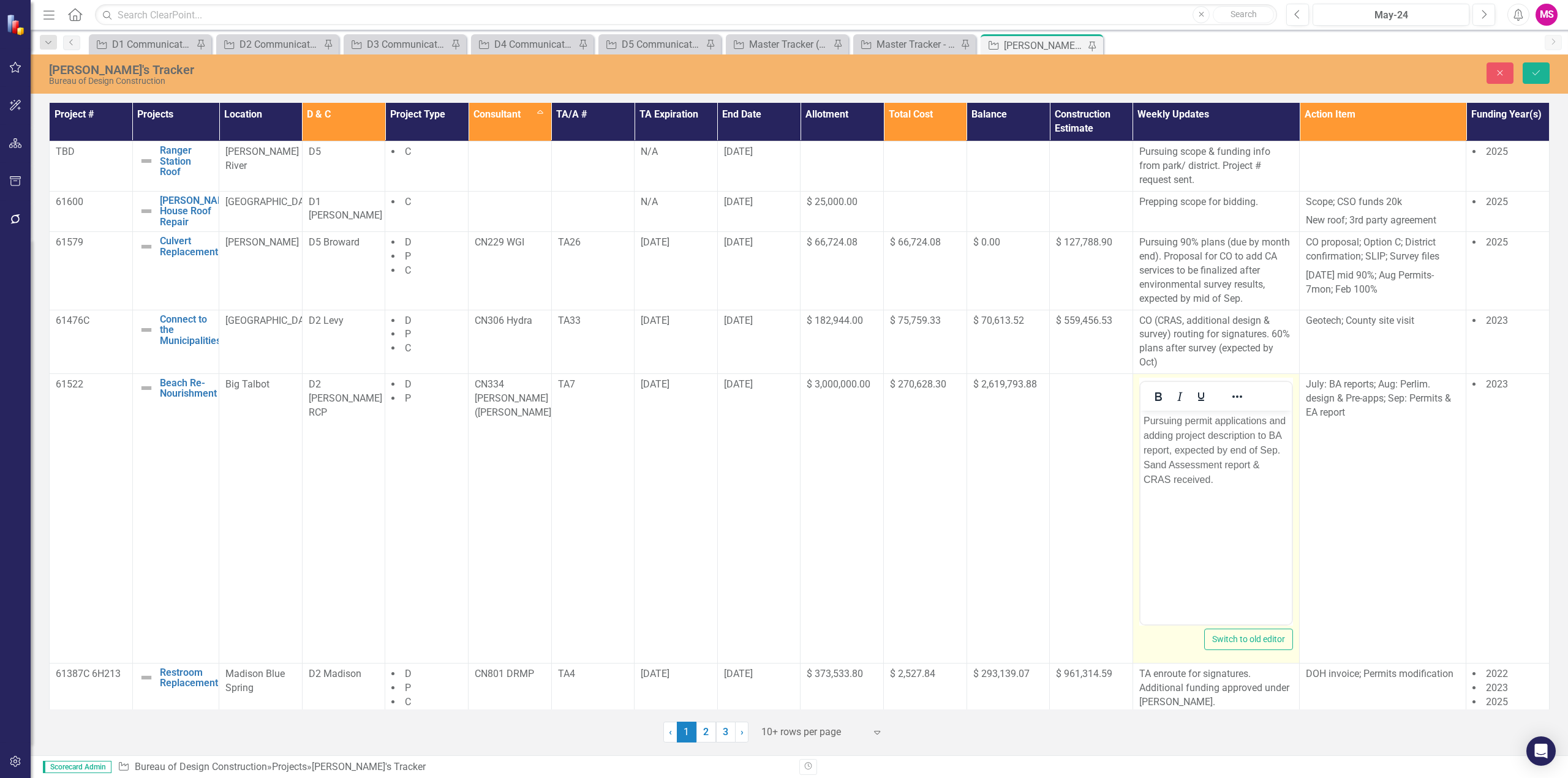
click at [1198, 479] on p "Pursuing permit applications and adding project description to BA report, expec…" at bounding box center [1216, 451] width 145 height 74
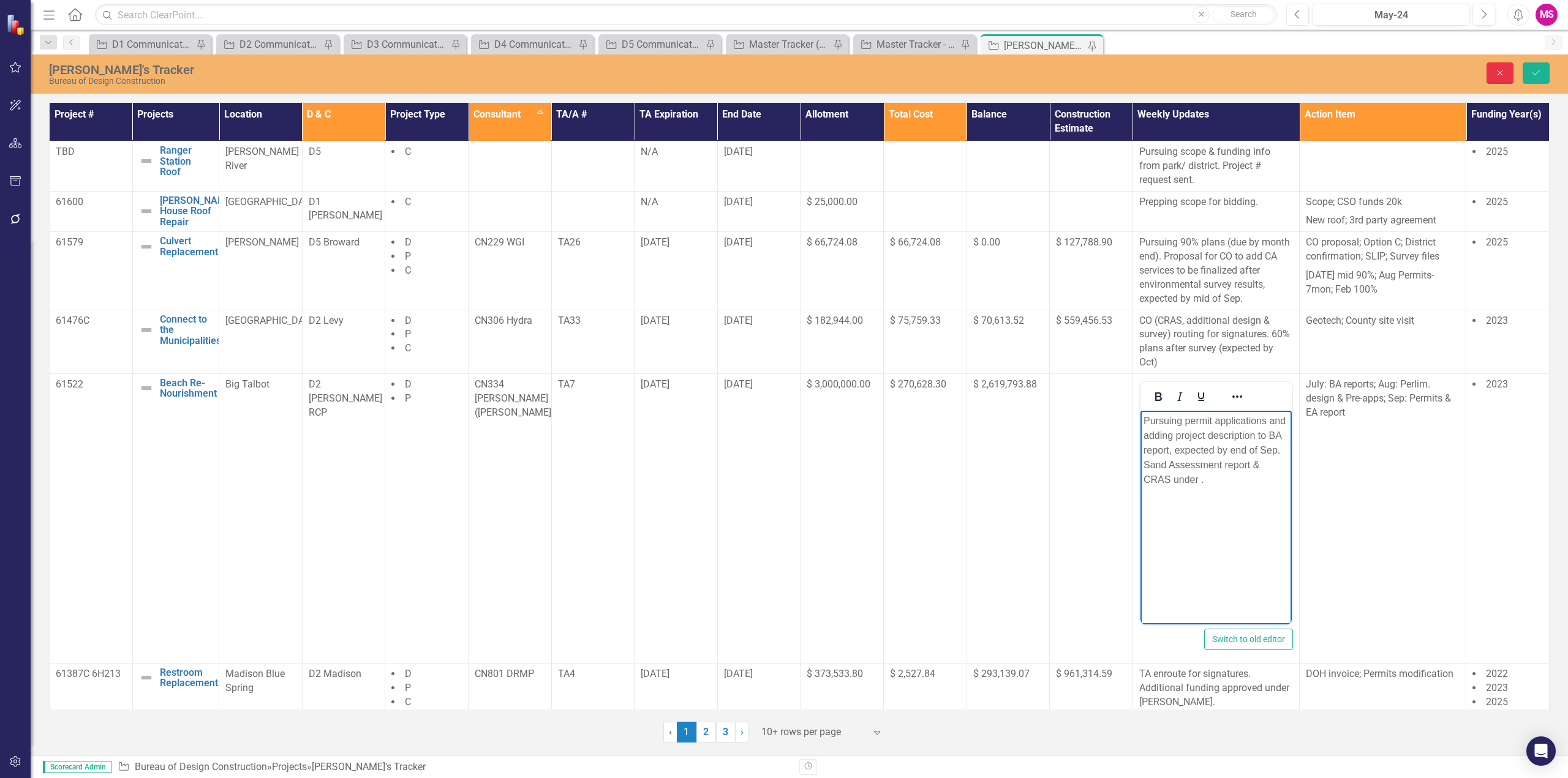
click at [1499, 69] on icon "Close" at bounding box center [1500, 73] width 11 height 8
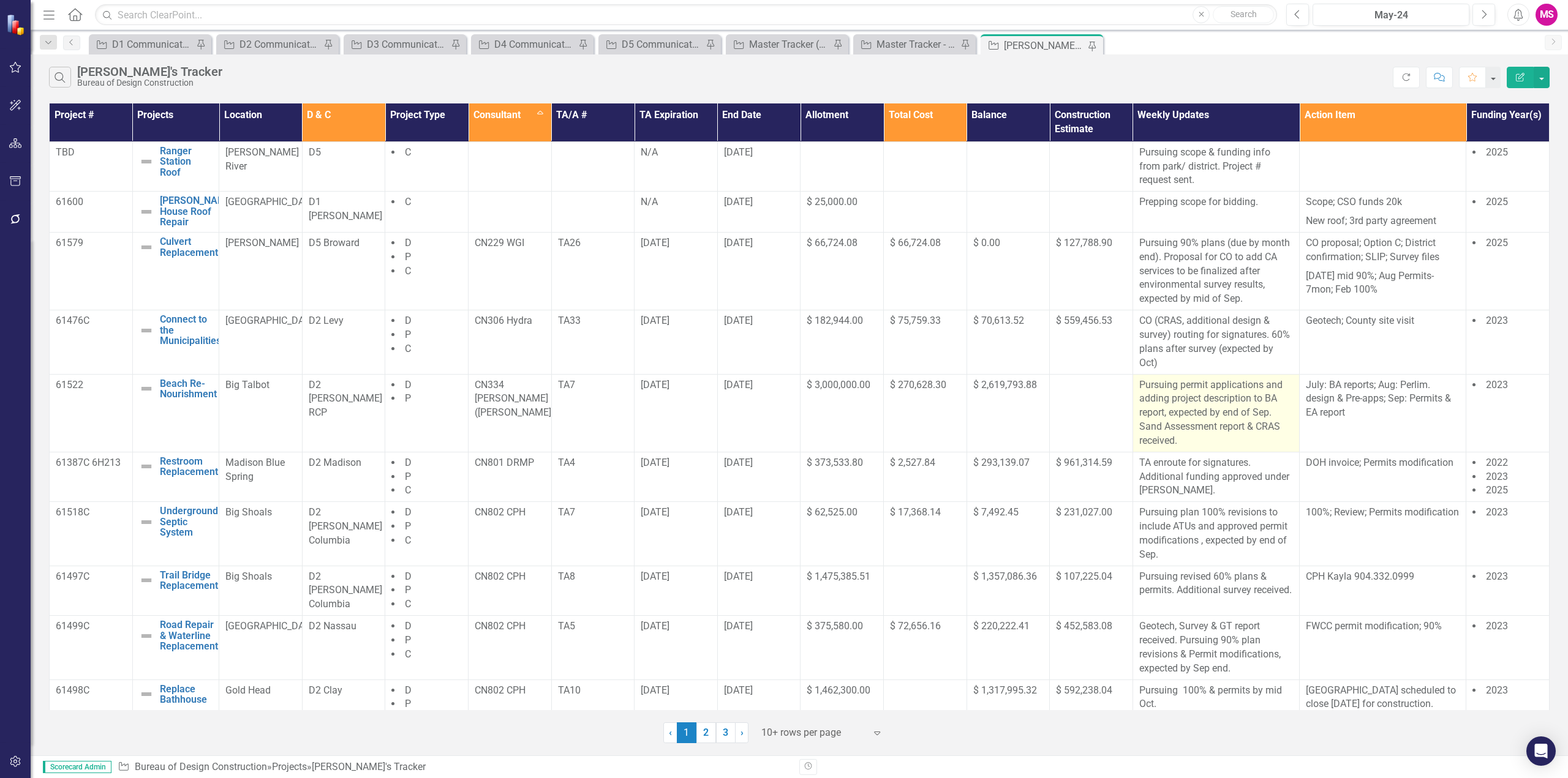
click at [1219, 430] on p "Pursuing permit applications and adding project description to BA report, expec…" at bounding box center [1216, 414] width 154 height 70
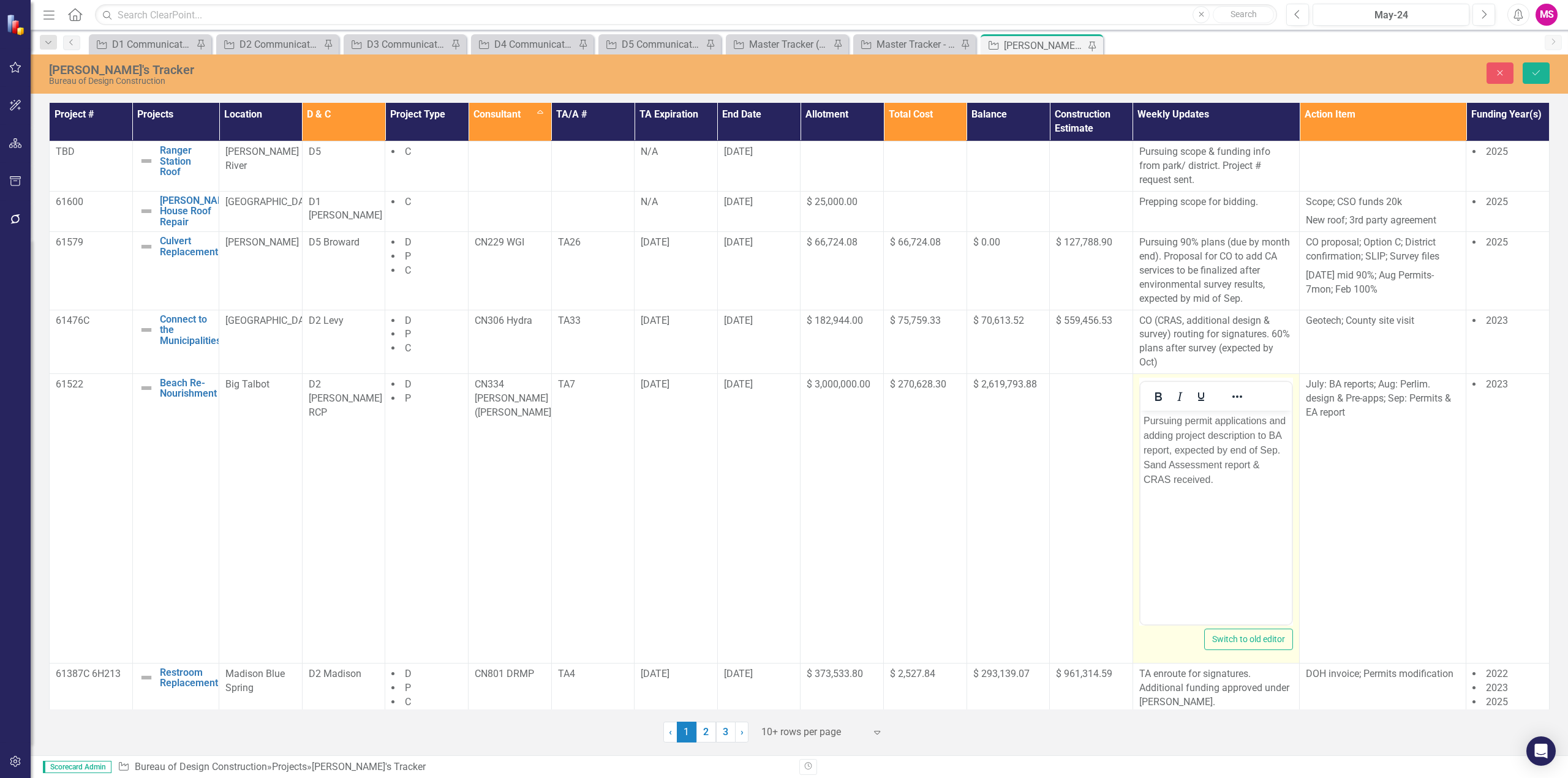
click at [1157, 477] on p "Pursuing permit applications and adding project description to BA report, expec…" at bounding box center [1216, 451] width 145 height 74
click at [1194, 477] on p "Pursuing permit applications and adding project description to BA report, expec…" at bounding box center [1216, 451] width 145 height 74
click at [1255, 463] on p "Pursuing permit applications and adding project description to BA report, expec…" at bounding box center [1216, 451] width 145 height 74
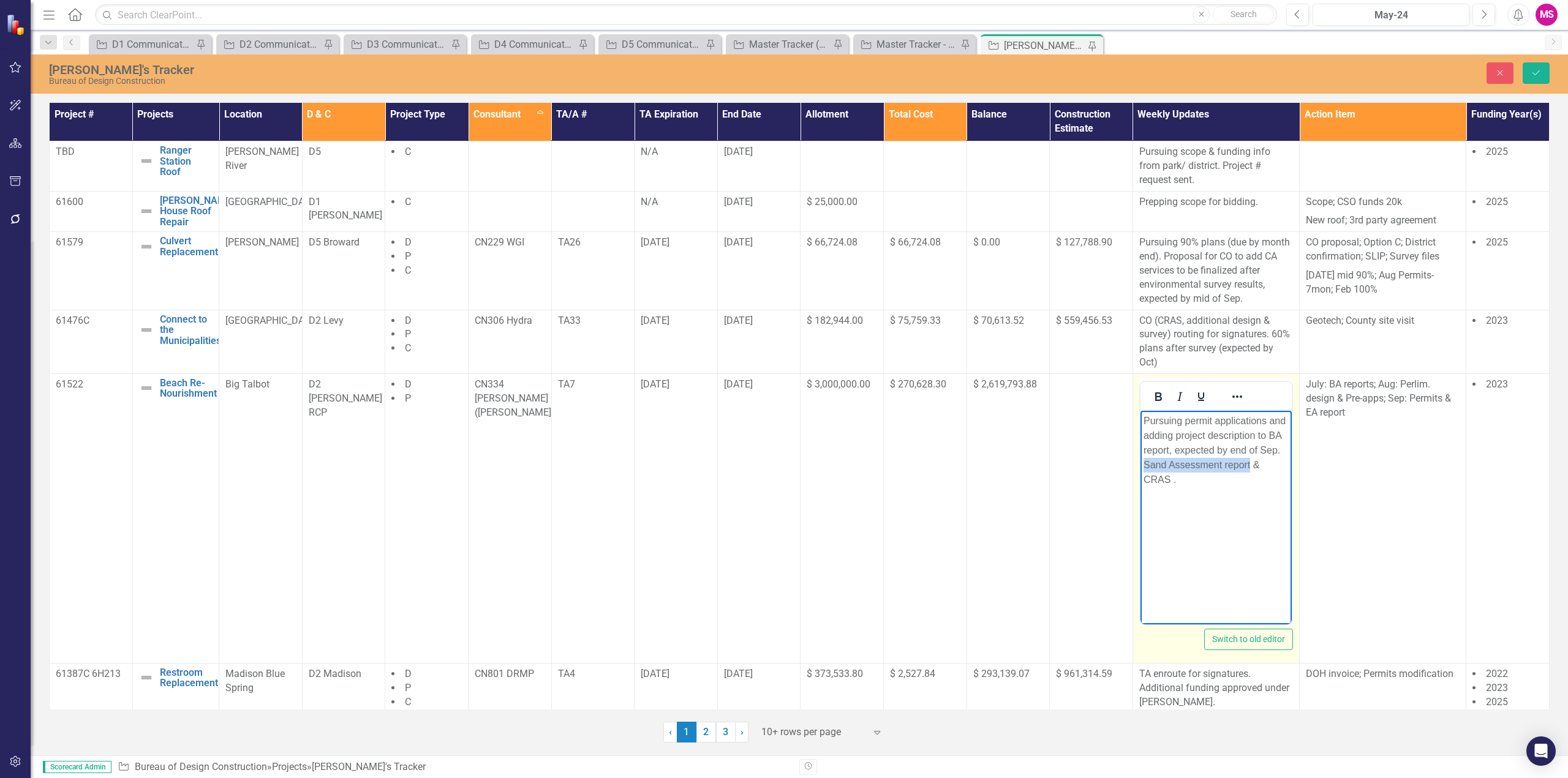
drag, startPoint x: 1250, startPoint y: 464, endPoint x: 1143, endPoint y: 465, distance: 107.0
click at [1143, 465] on p "Pursuing permit applications and adding project description to BA report, expec…" at bounding box center [1216, 451] width 145 height 74
click at [1259, 462] on p "Pursuing permit applications and adding project description to BA report, expec…" at bounding box center [1216, 443] width 145 height 59
click at [1531, 69] on icon "Save" at bounding box center [1536, 73] width 11 height 8
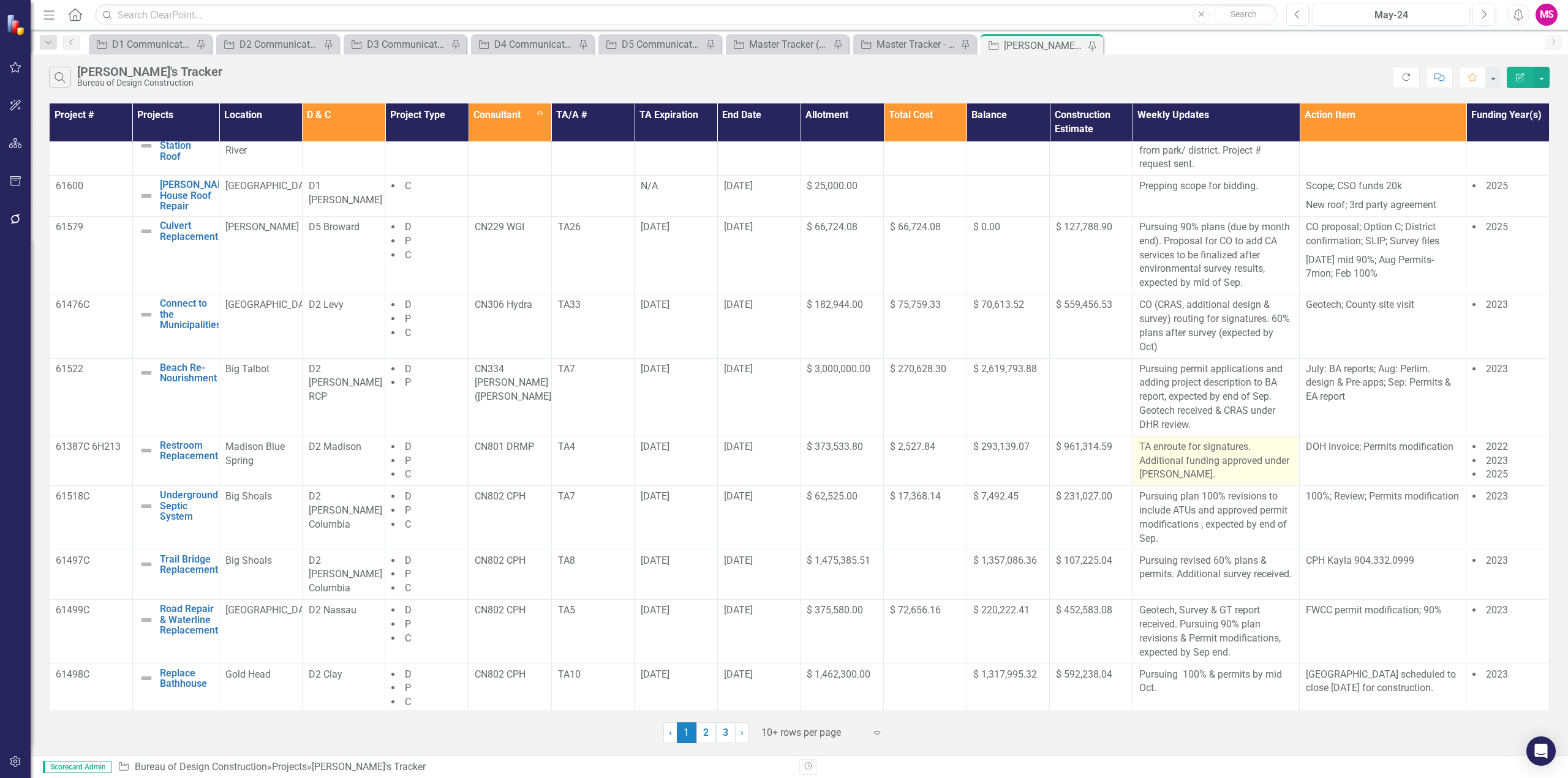
scroll to position [19, 0]
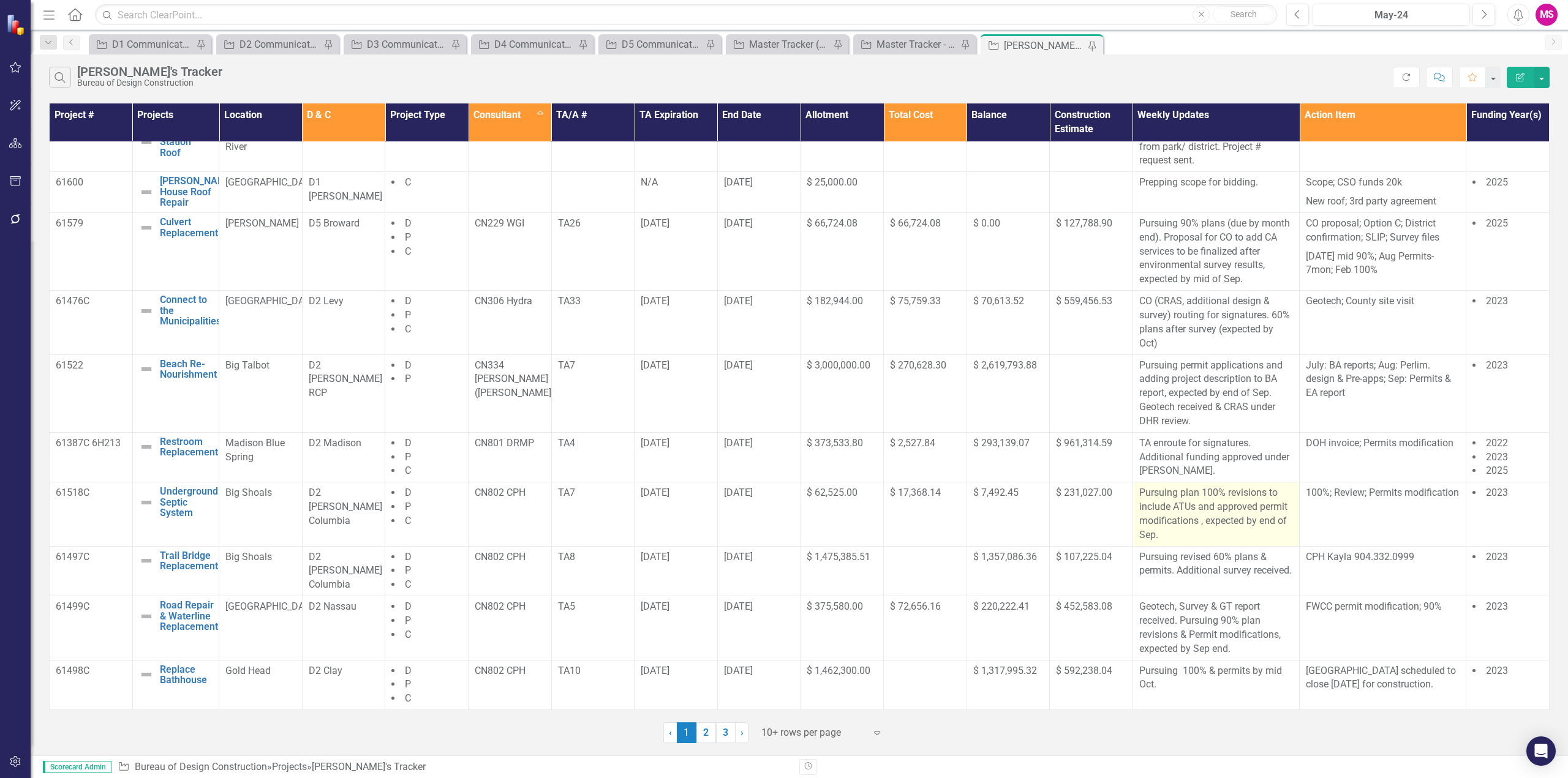
click at [1211, 516] on p "Pursuing plan 100% revisions to include ATUs and approved permit modifications …" at bounding box center [1216, 514] width 154 height 56
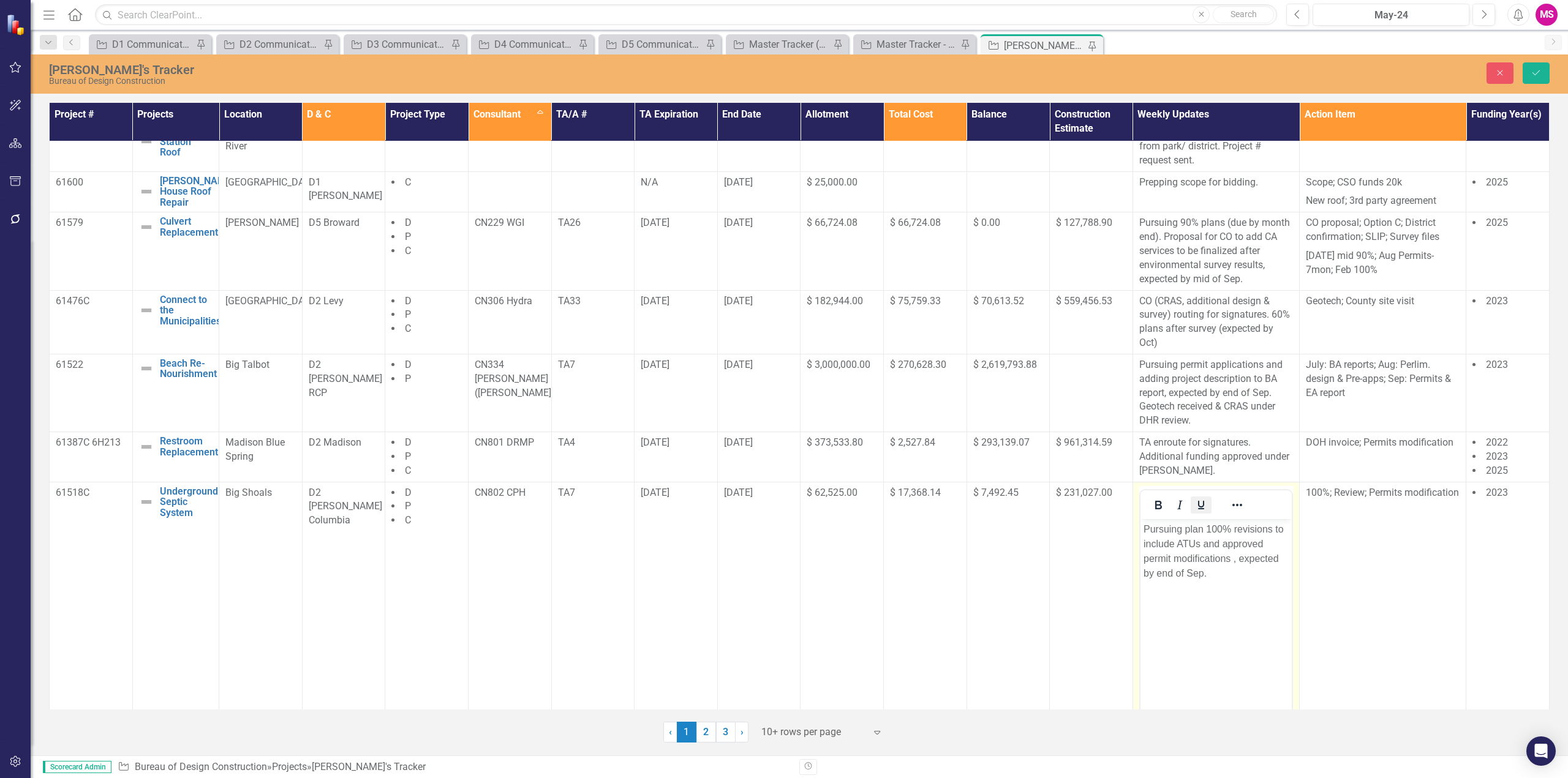
scroll to position [0, 0]
click at [1215, 529] on p "Pursuing plan 100% revisions to include ATUs and approved permit modifications …" at bounding box center [1216, 551] width 145 height 59
click at [1184, 531] on p "Pursuing plan revisions to include ATUs and approved permit modifications , exp…" at bounding box center [1216, 551] width 145 height 59
click at [1230, 557] on p "Pursuing 100% plan revisions to include ATUs and approved permit modifications …" at bounding box center [1216, 551] width 145 height 59
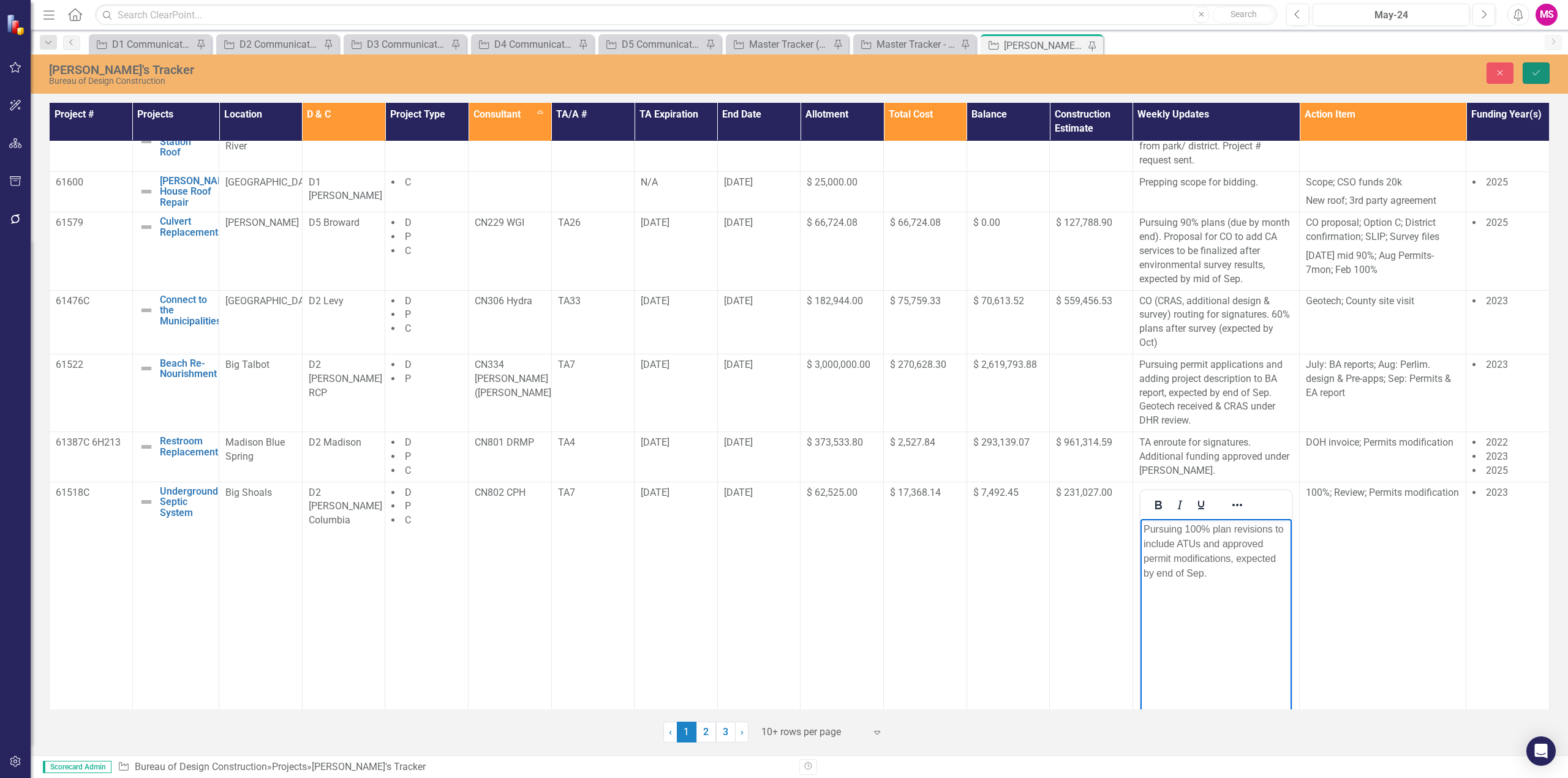
click at [1536, 66] on button "Save" at bounding box center [1536, 73] width 27 height 21
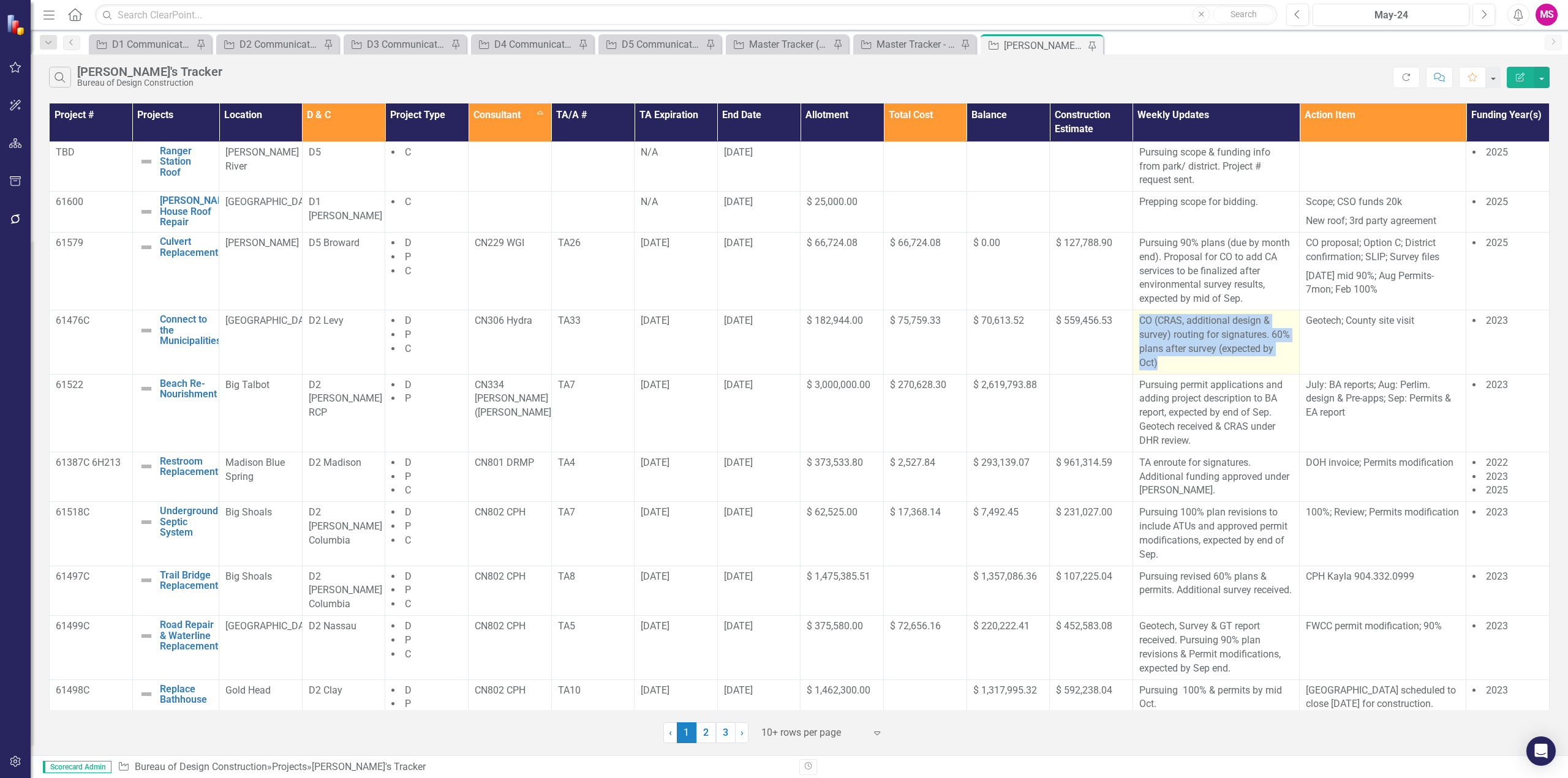
drag, startPoint x: 1134, startPoint y: 315, endPoint x: 1268, endPoint y: 372, distance: 145.6
click at [1268, 372] on td "CO (CRAS, additional design & survey) routing for signatures. 60% plans after s…" at bounding box center [1215, 342] width 166 height 63
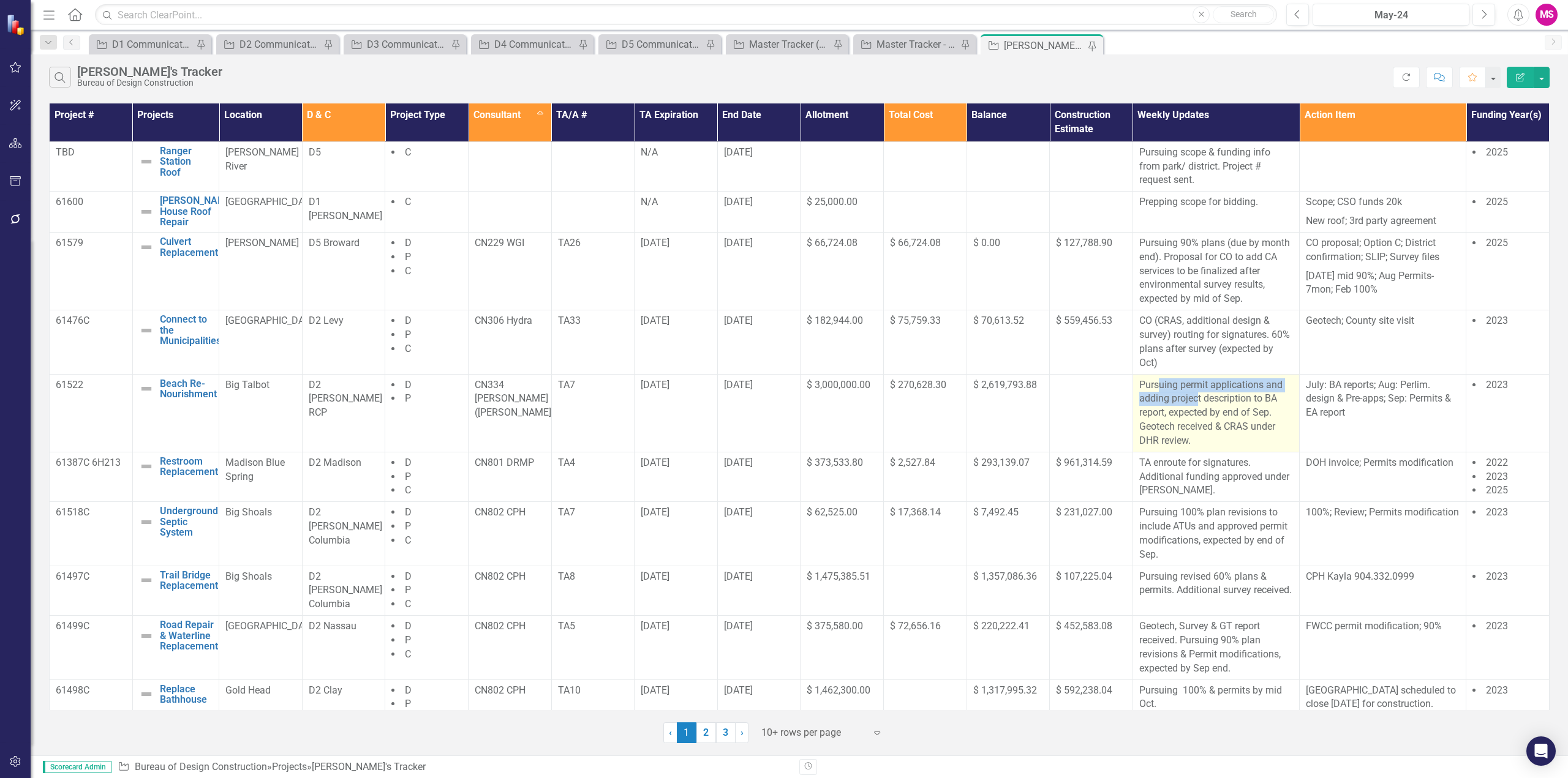
drag, startPoint x: 1154, startPoint y: 383, endPoint x: 1192, endPoint y: 399, distance: 41.2
click at [1193, 399] on p "Pursuing permit applications and adding project description to BA report, expec…" at bounding box center [1216, 414] width 154 height 70
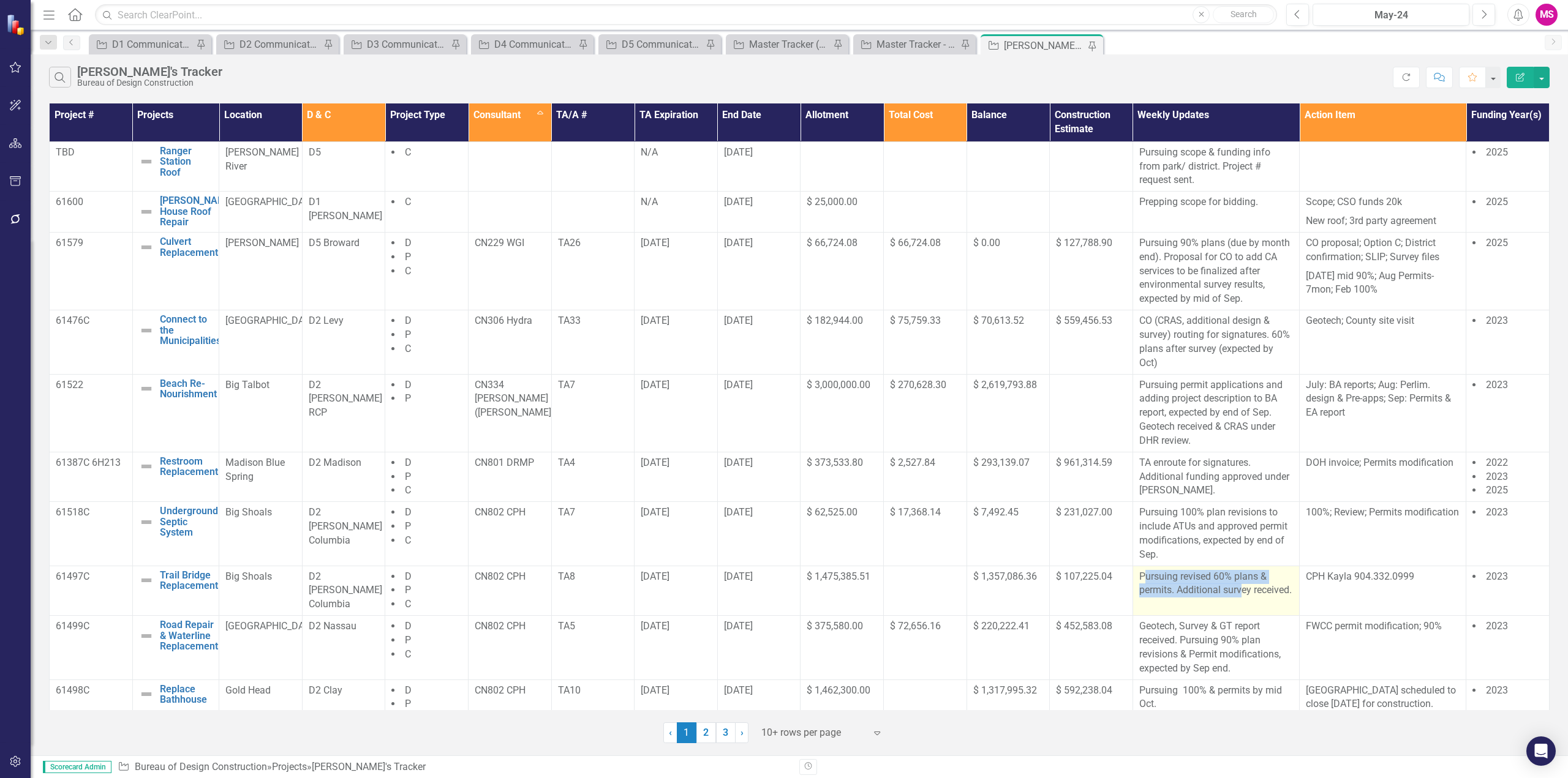
drag, startPoint x: 1139, startPoint y: 577, endPoint x: 1237, endPoint y: 592, distance: 99.1
click at [1237, 592] on p "Pursuing revised 60% plans & permits. Additional survey received." at bounding box center [1216, 584] width 154 height 29
click at [586, 331] on td "TA33" at bounding box center [592, 342] width 84 height 63
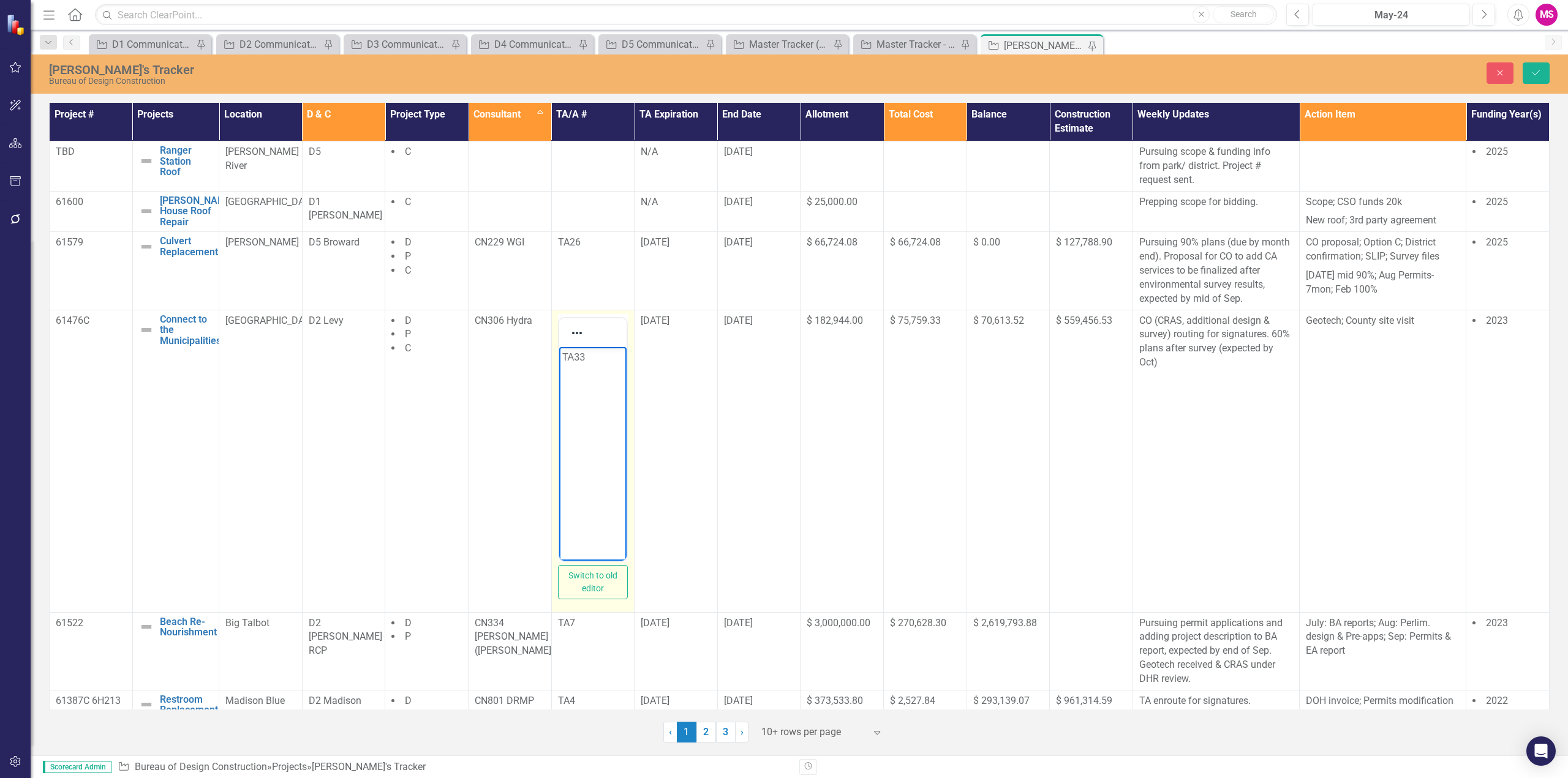
click at [599, 351] on p "TA33" at bounding box center [592, 357] width 62 height 15
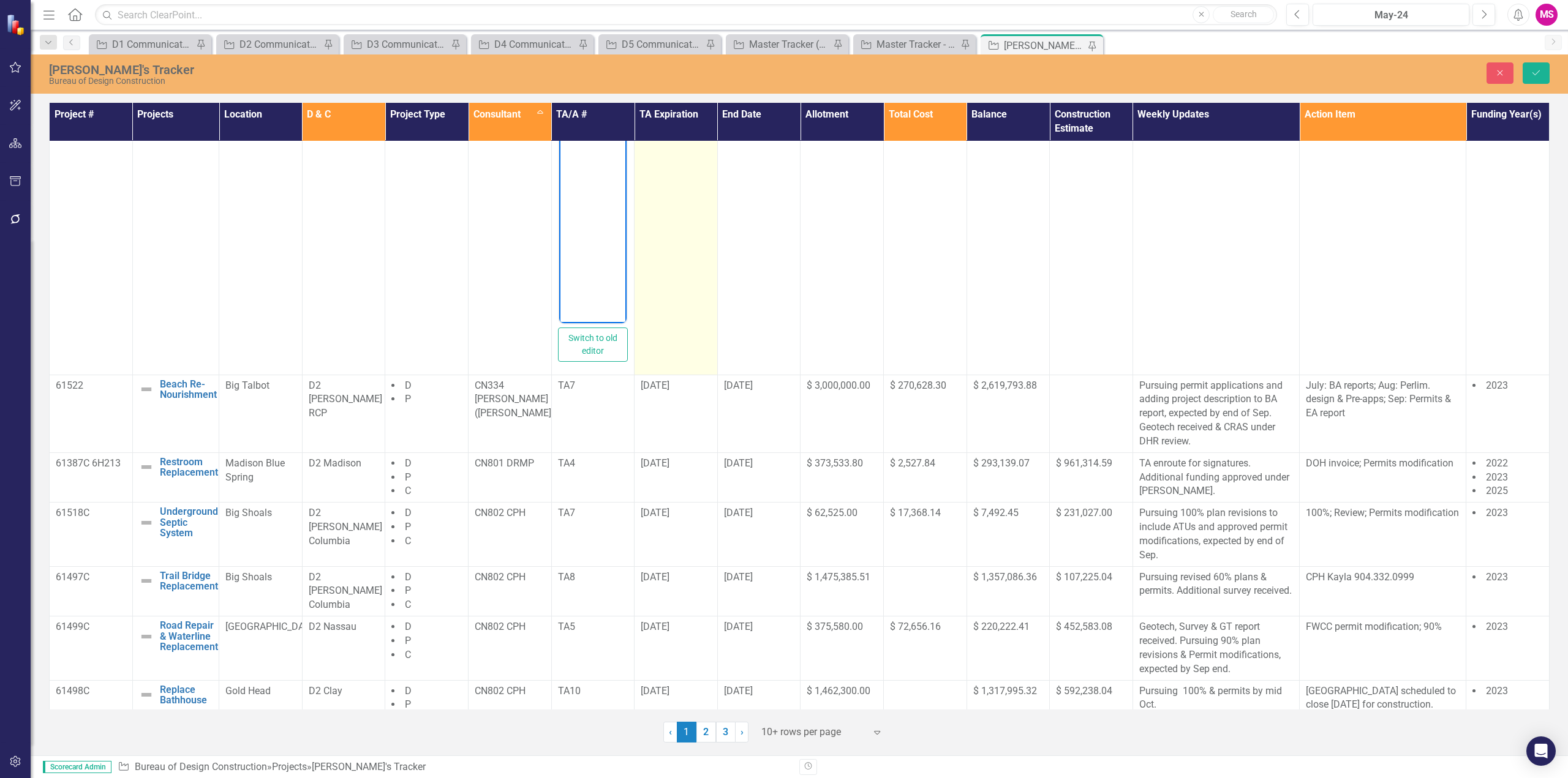
scroll to position [258, 0]
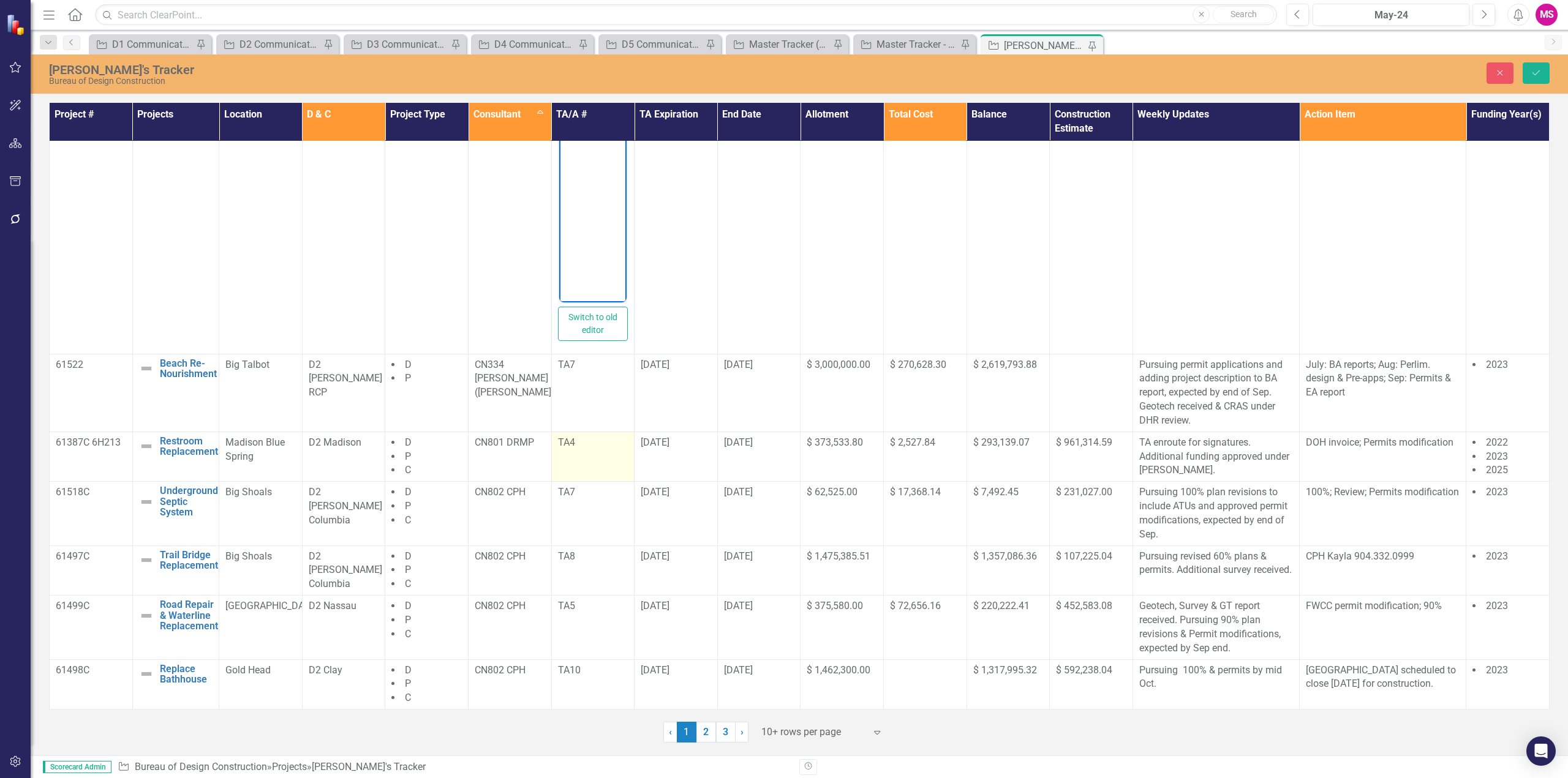
click at [588, 454] on td "TA4" at bounding box center [592, 457] width 84 height 51
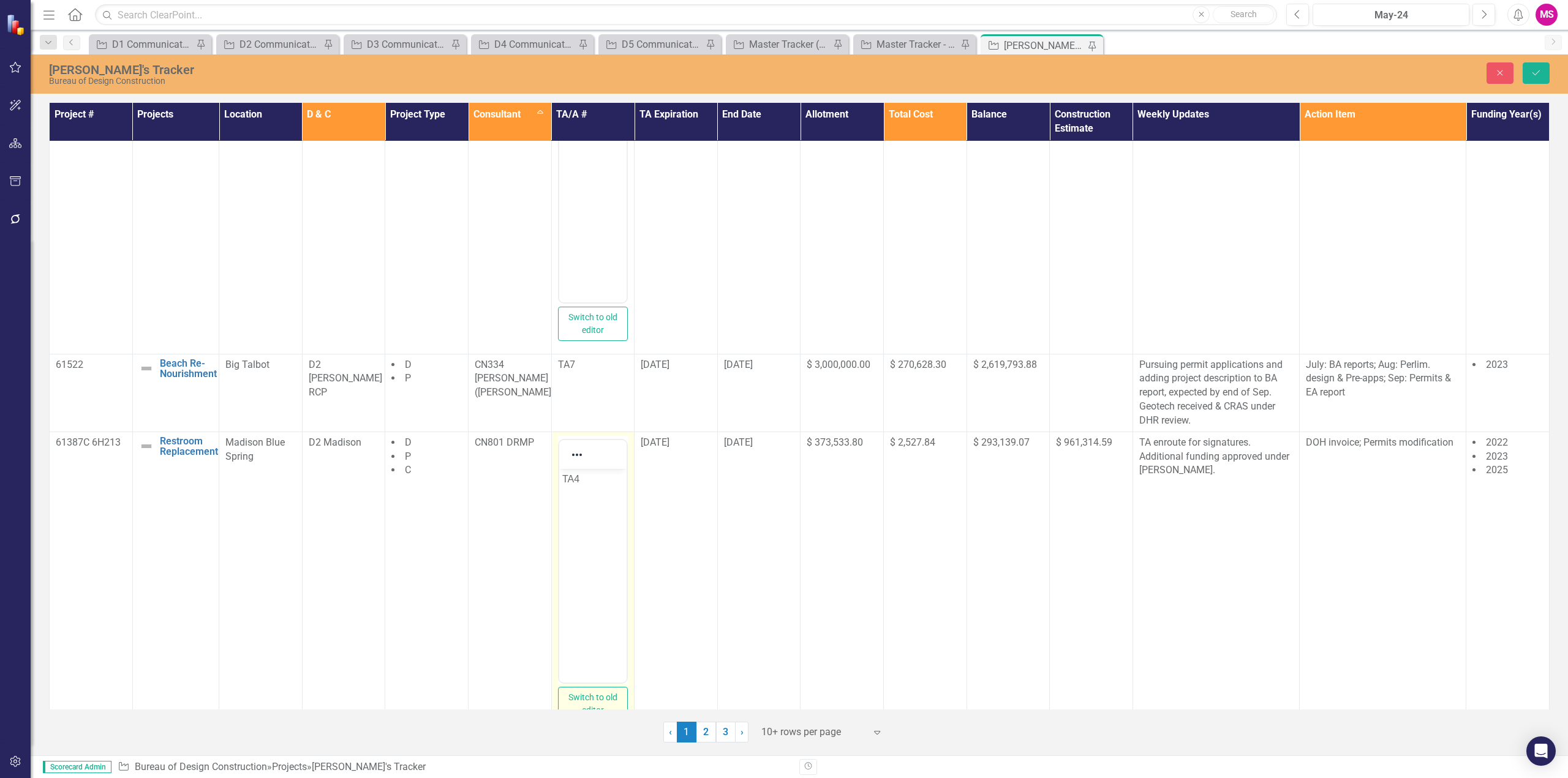
scroll to position [0, 0]
click at [592, 479] on p "TA4" at bounding box center [592, 479] width 62 height 15
click at [1541, 73] on icon "Save" at bounding box center [1536, 73] width 11 height 8
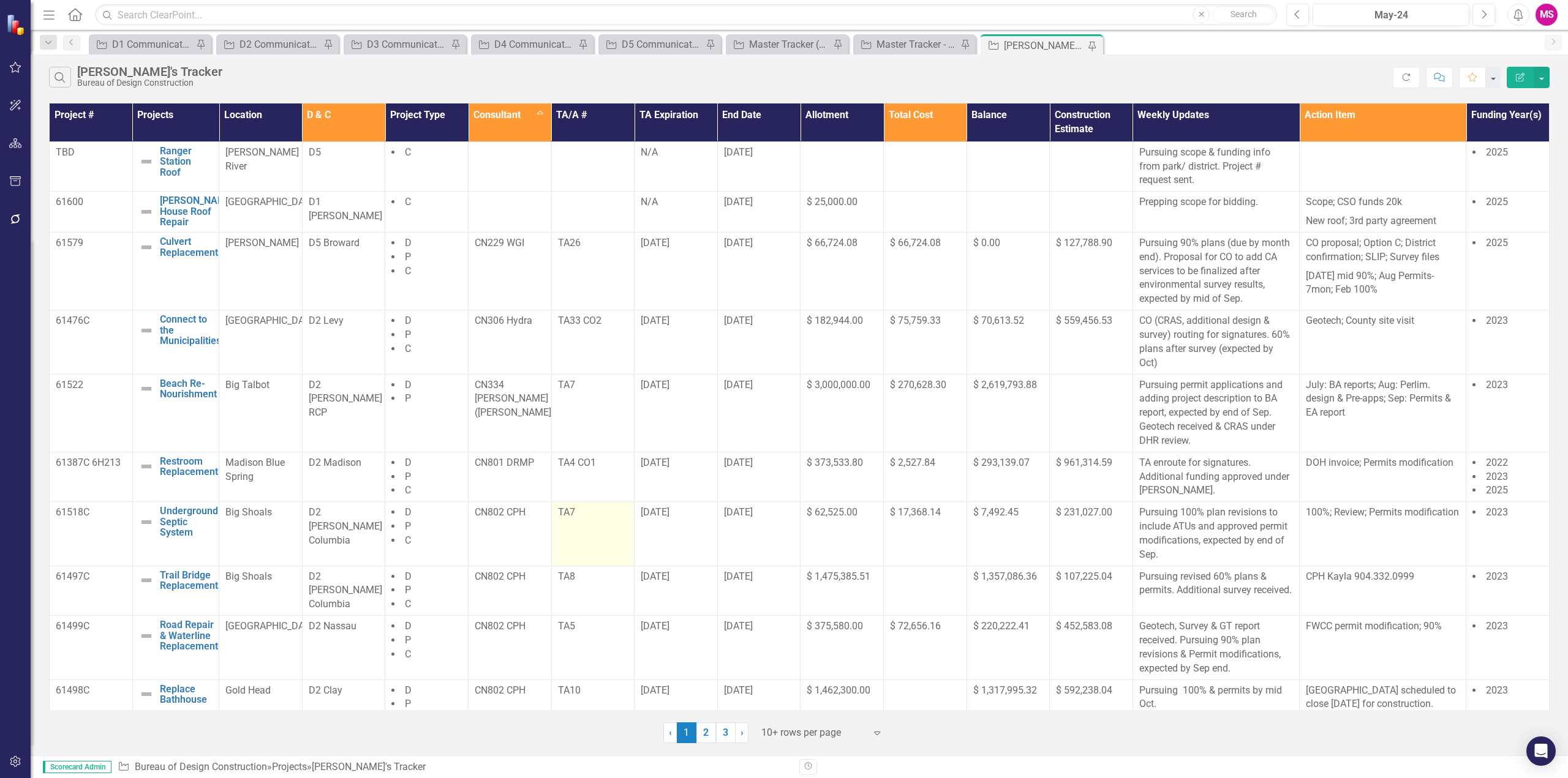
scroll to position [19, 0]
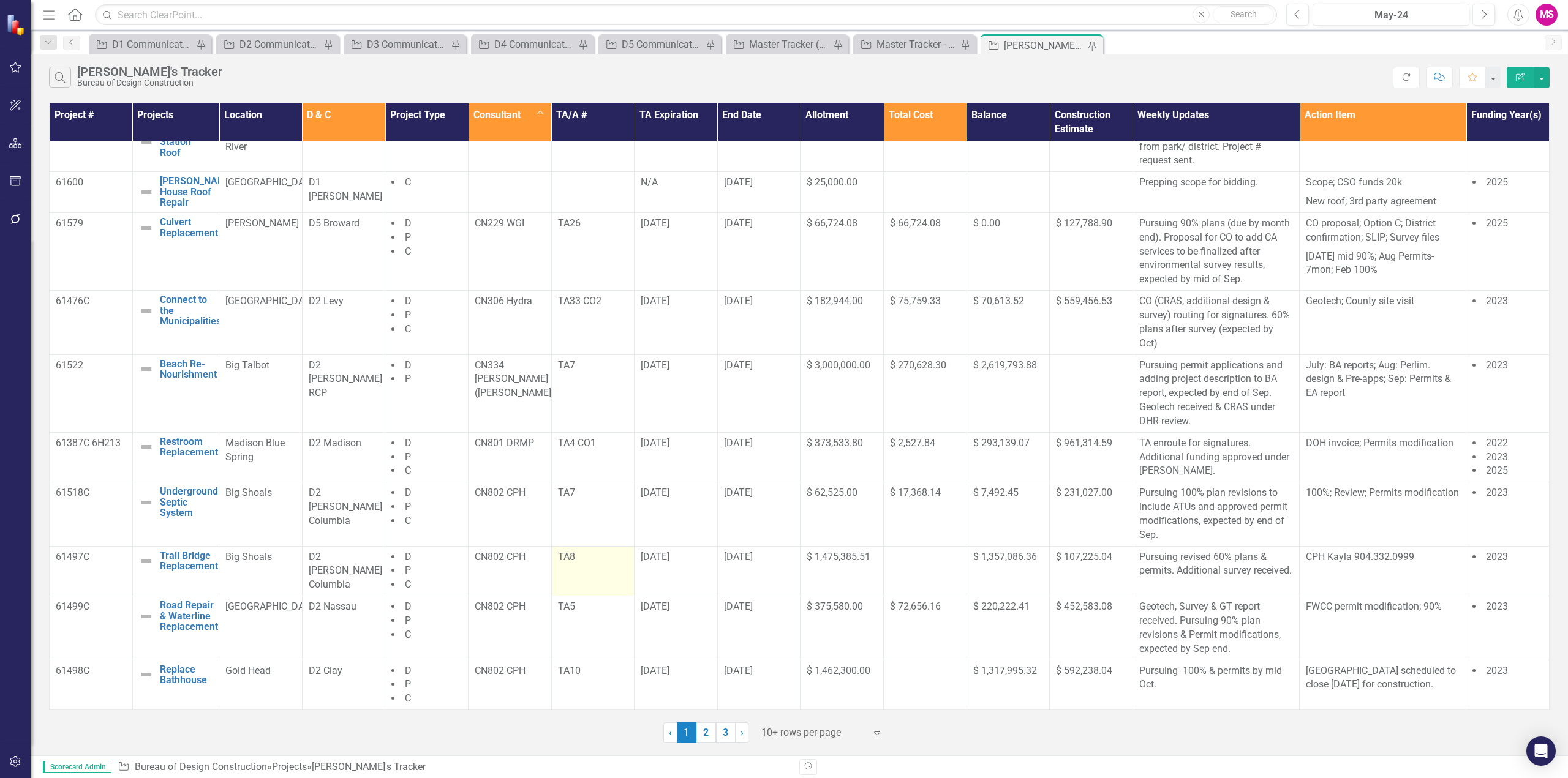
click at [581, 557] on p "TA8" at bounding box center [593, 557] width 71 height 14
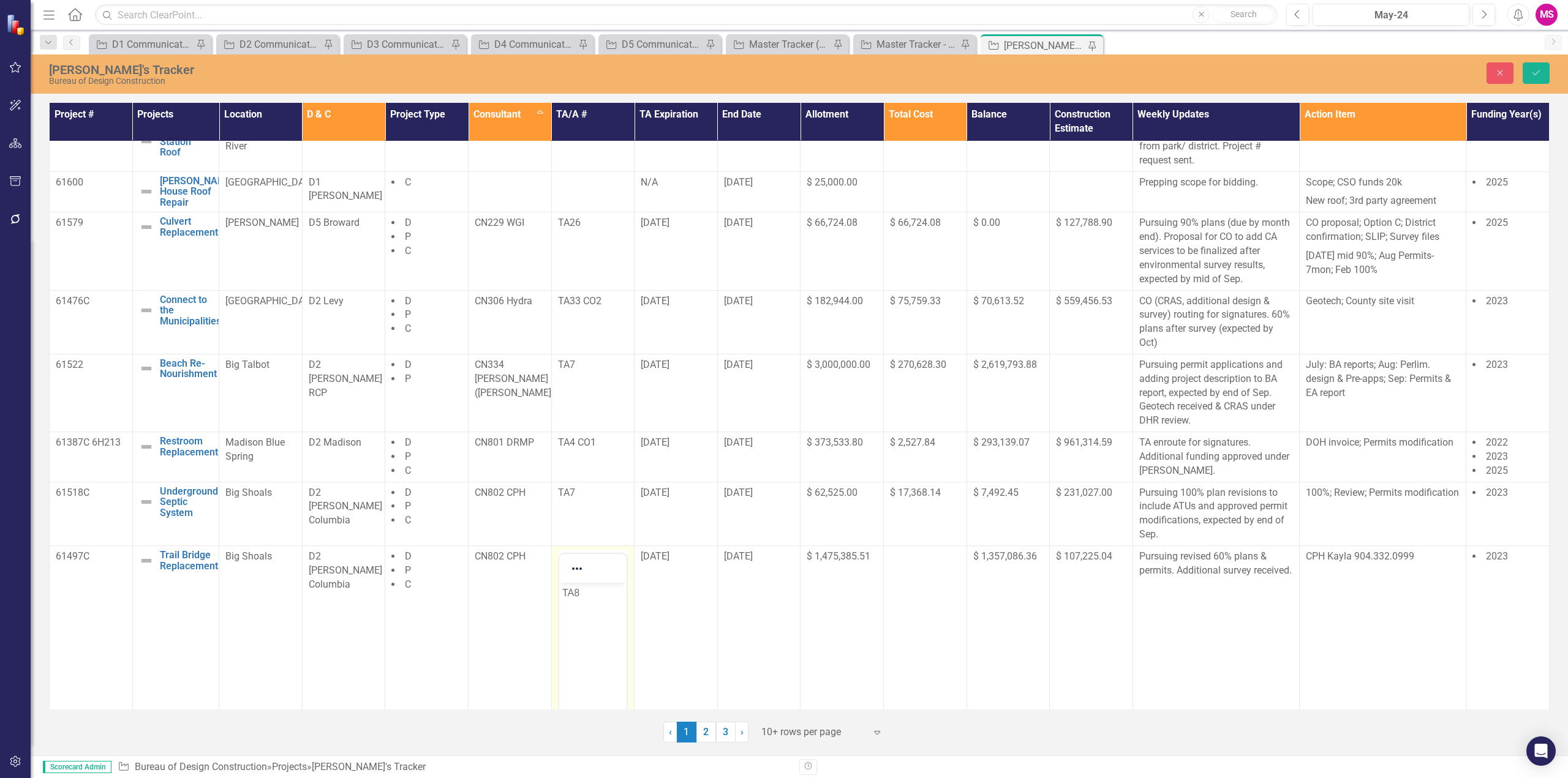
scroll to position [0, 0]
click at [598, 588] on p "TA8" at bounding box center [592, 593] width 62 height 15
click at [1534, 66] on button "Save" at bounding box center [1536, 73] width 27 height 21
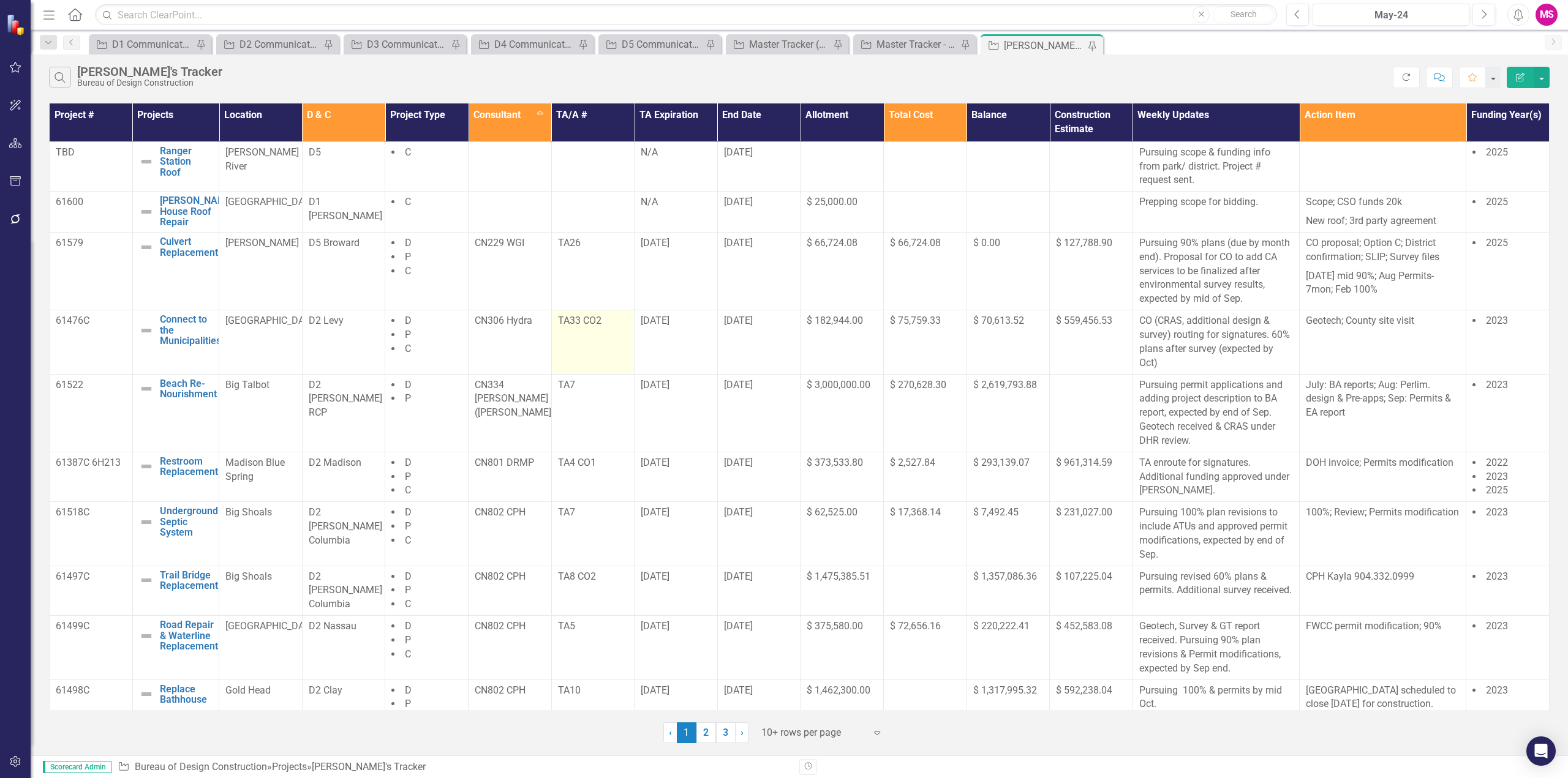
scroll to position [19, 0]
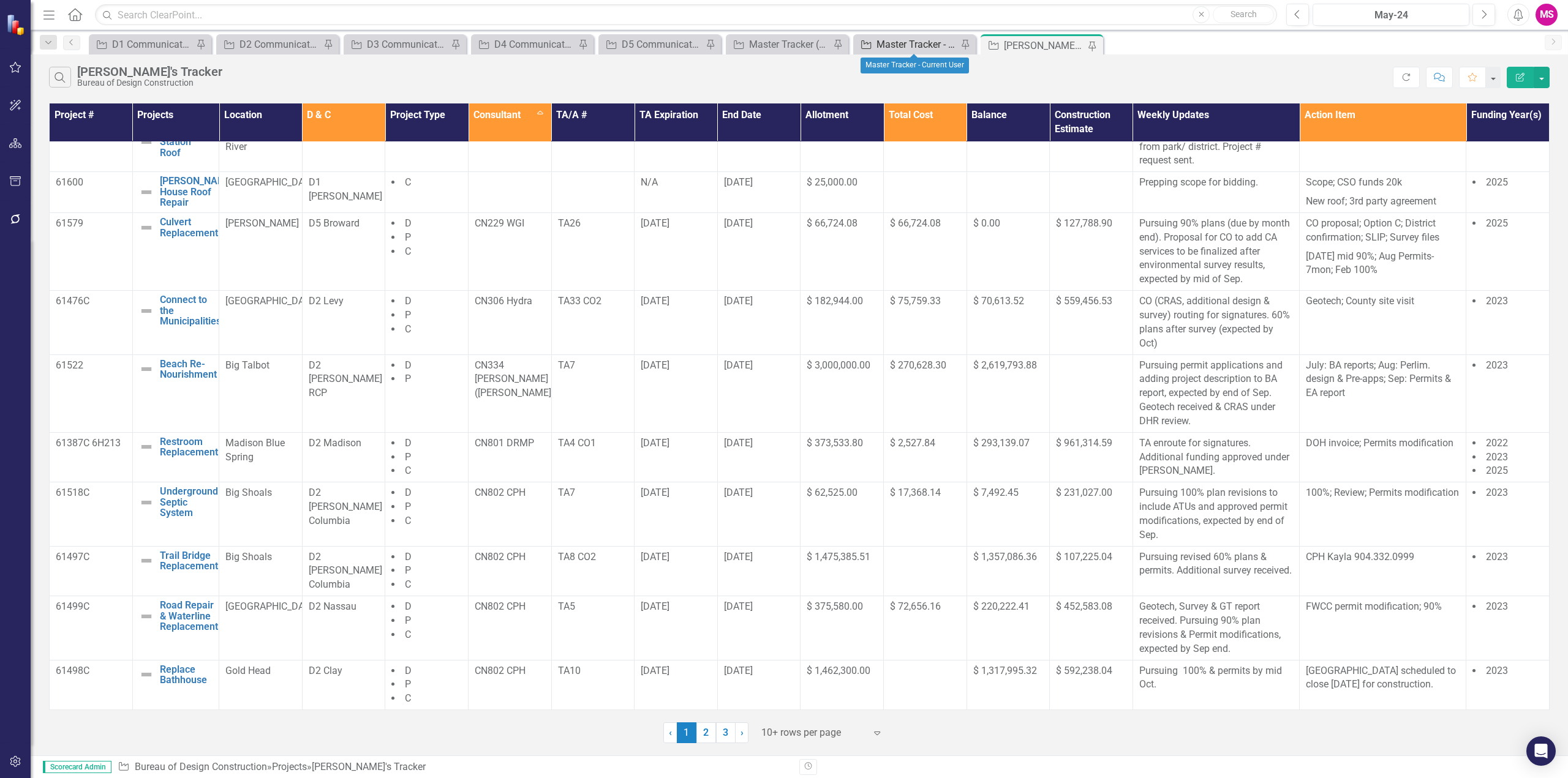
click at [872, 43] on icon "Project" at bounding box center [865, 44] width 12 height 10
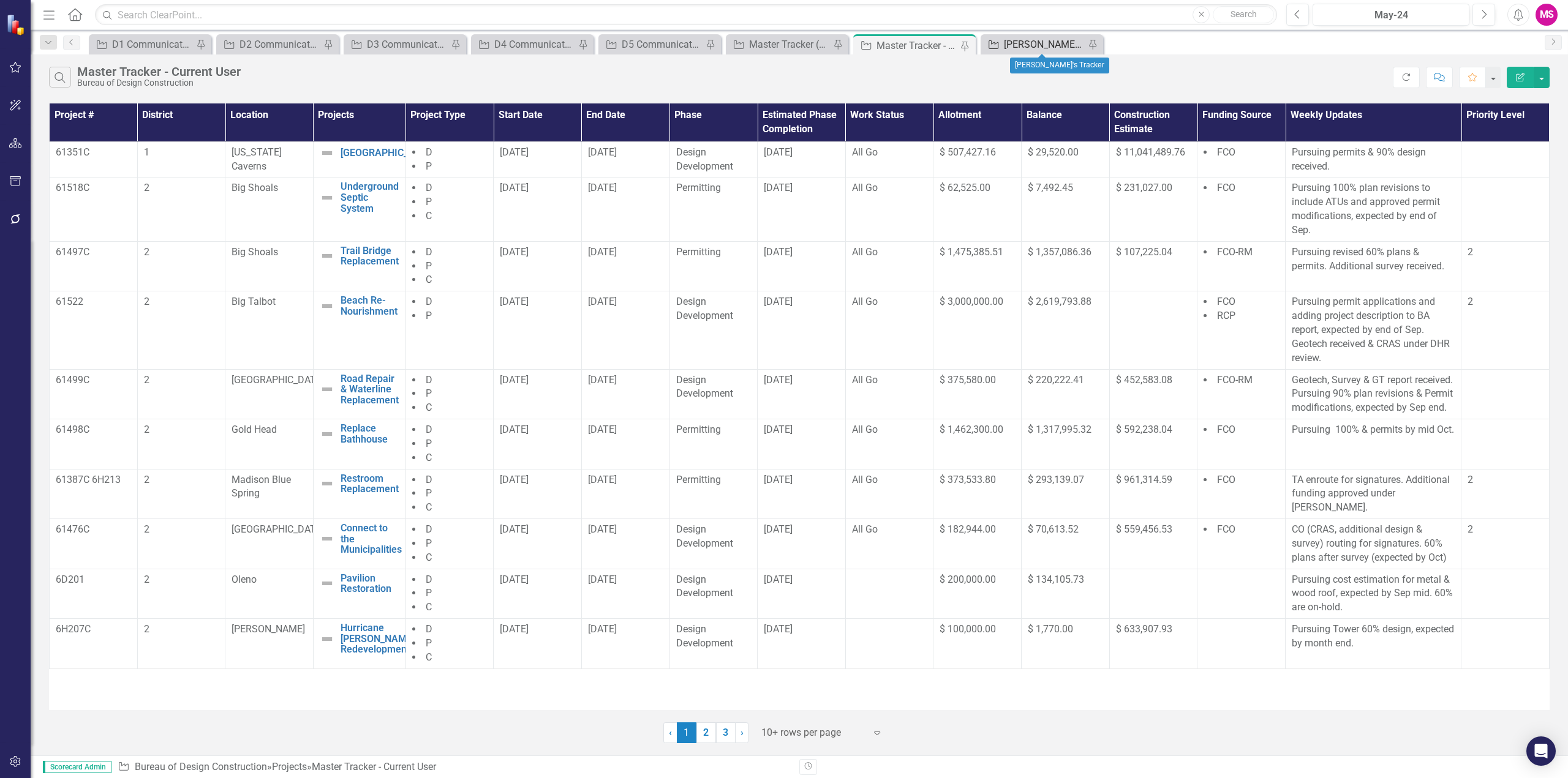
click at [1024, 43] on div "[PERSON_NAME]'s Tracker" at bounding box center [1045, 44] width 81 height 16
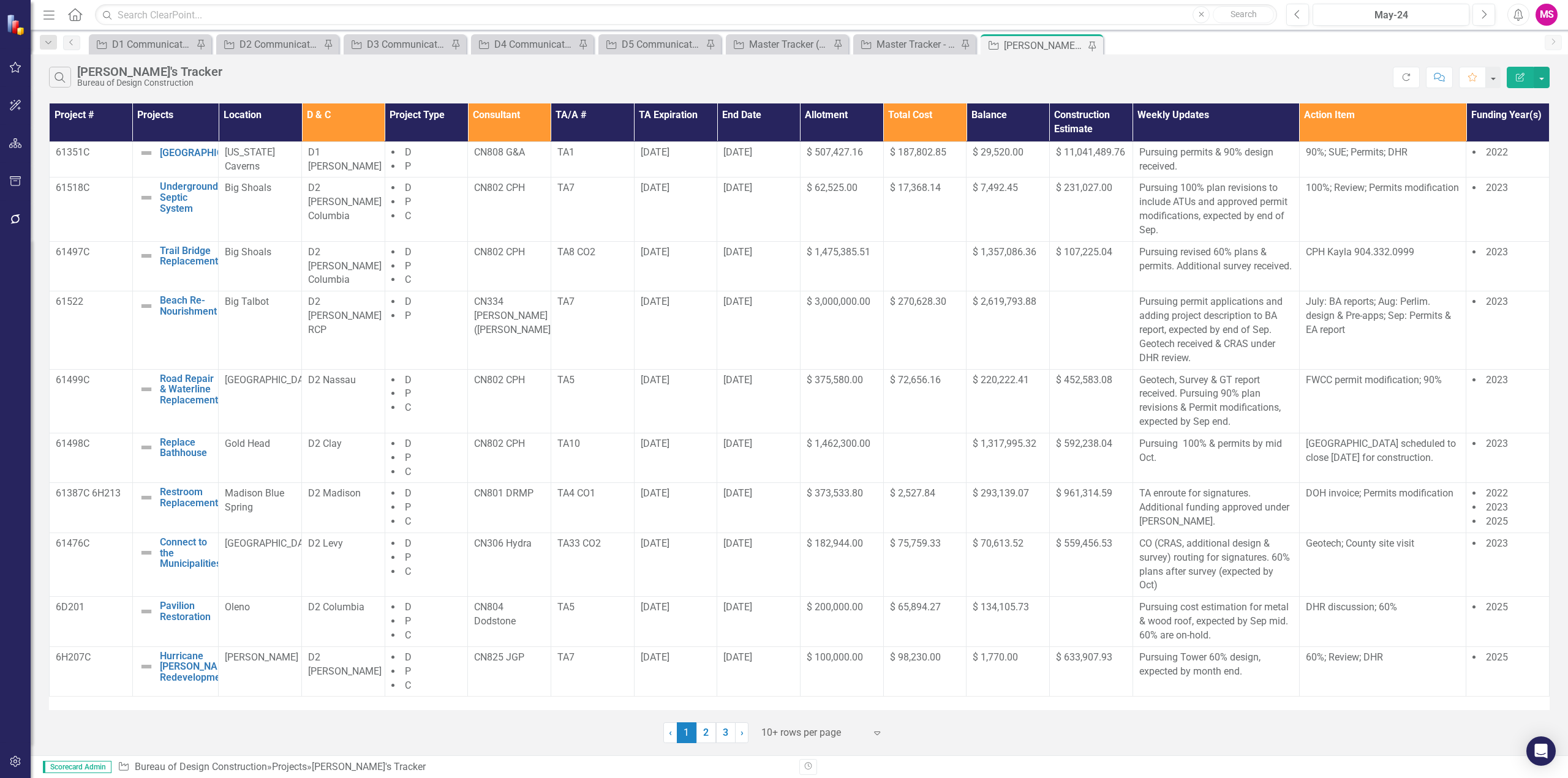
click at [781, 734] on div at bounding box center [813, 734] width 104 height 17
click at [785, 709] on div "Display All Rows" at bounding box center [824, 712] width 115 height 14
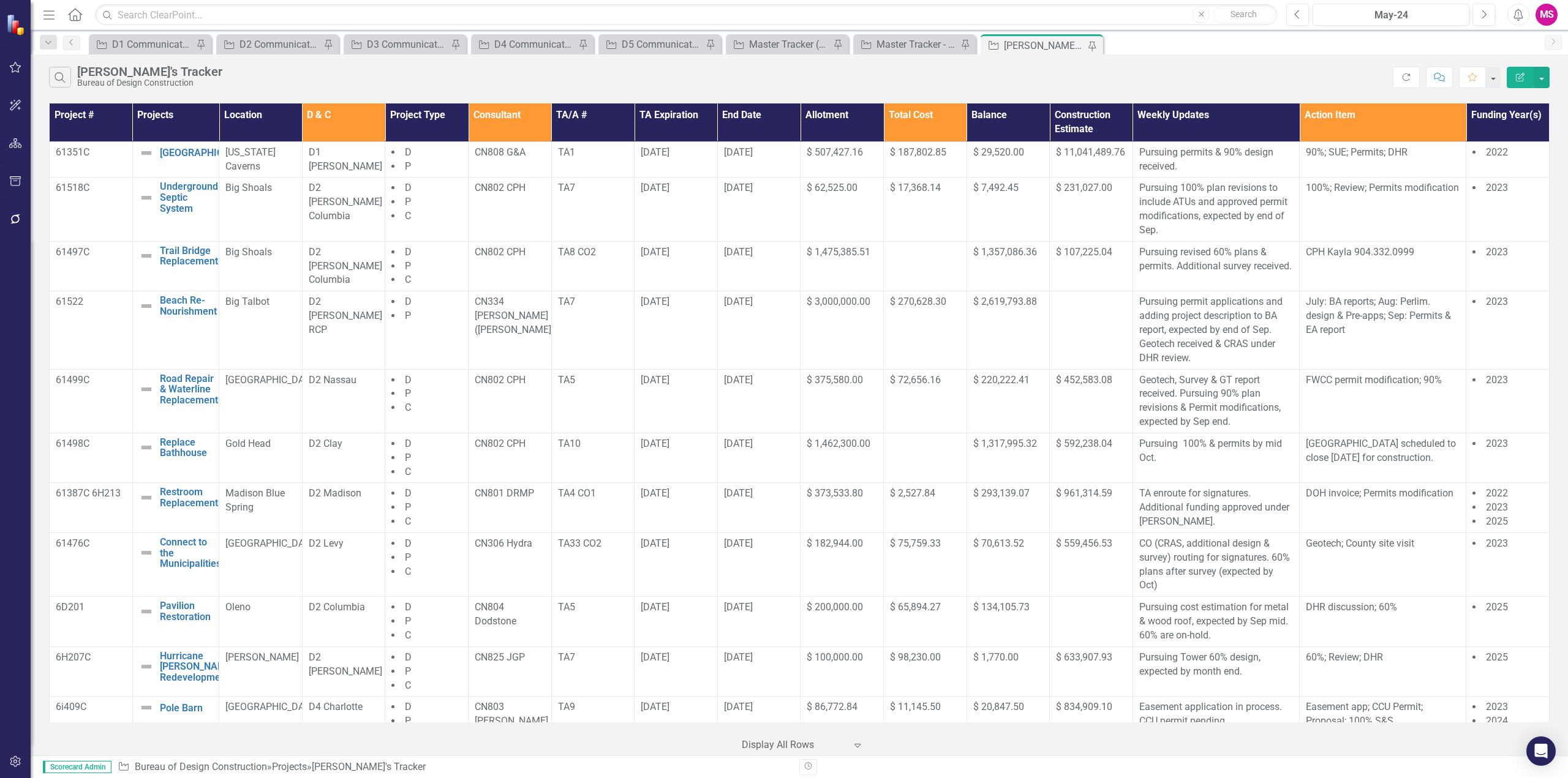
click at [519, 114] on th "Consultant" at bounding box center [509, 122] width 84 height 38
